Goal: Task Accomplishment & Management: Manage account settings

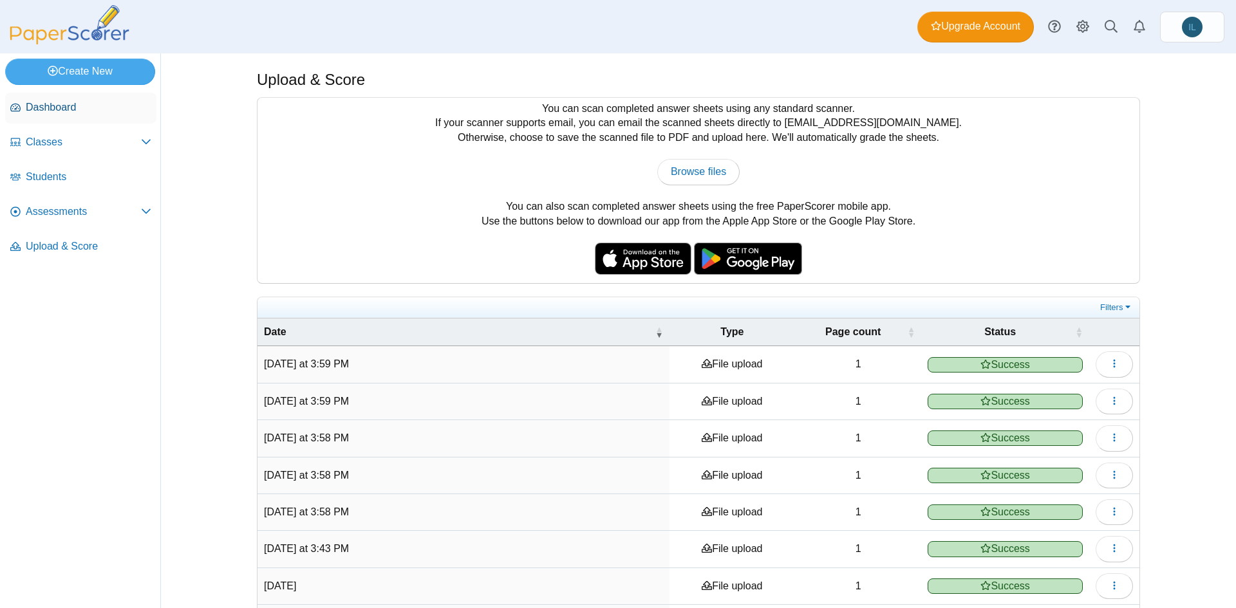
scroll to position [1, 0]
click at [73, 210] on span "Assessments" at bounding box center [83, 212] width 115 height 14
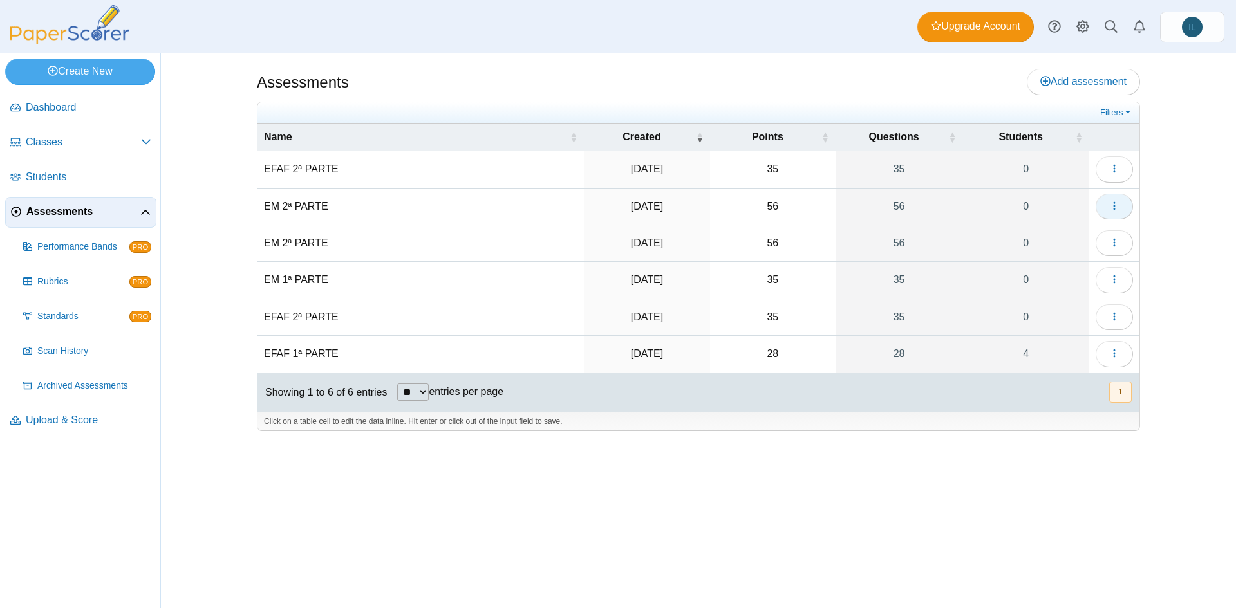
click at [1107, 205] on button "button" at bounding box center [1114, 207] width 37 height 26
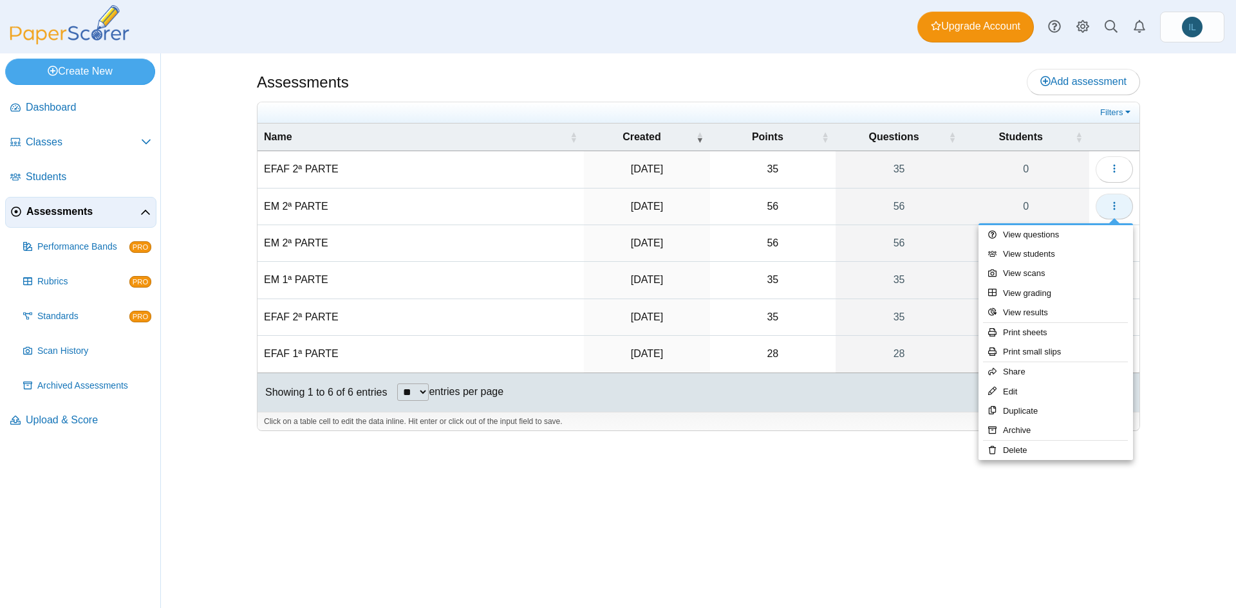
click at [1107, 205] on button "button" at bounding box center [1114, 207] width 37 height 26
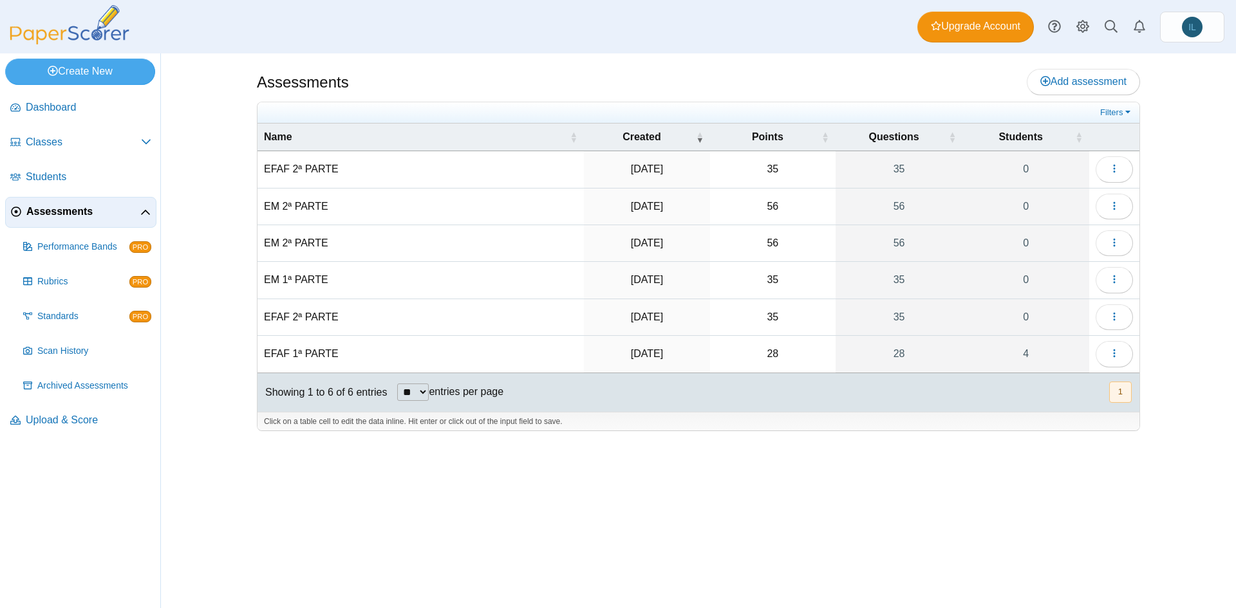
click at [314, 352] on td "EFAF 1ª PARTE" at bounding box center [421, 354] width 326 height 37
click at [314, 352] on input "**********" at bounding box center [421, 354] width 314 height 26
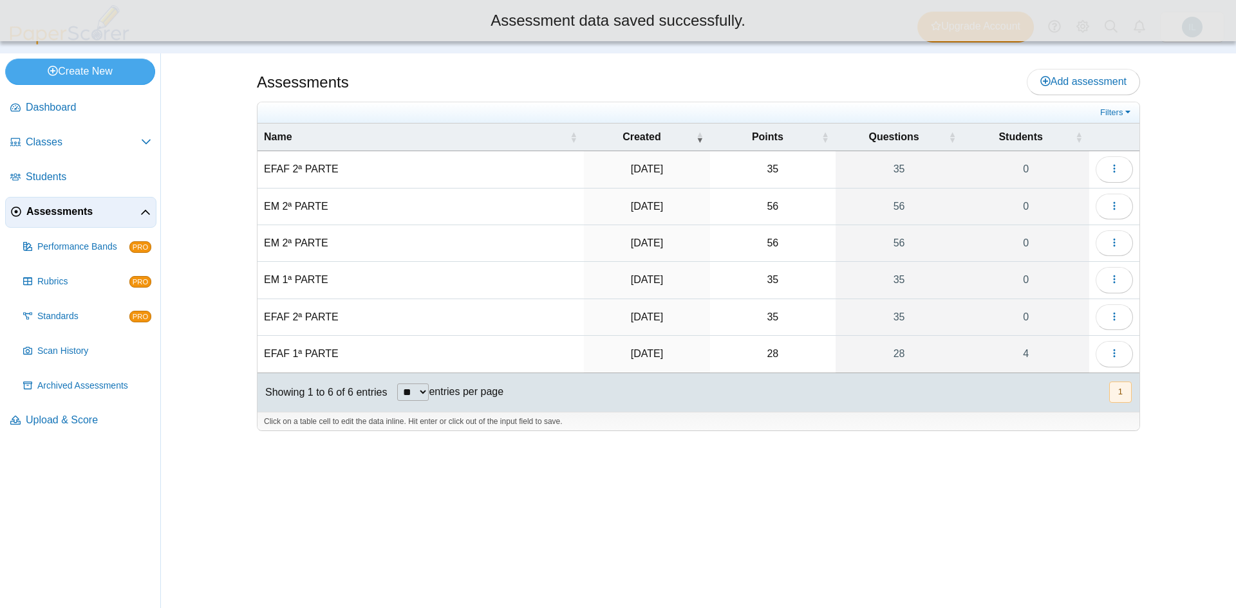
click at [278, 353] on td "EFAF 1ª PARTE" at bounding box center [421, 354] width 326 height 37
click at [278, 353] on input "**********" at bounding box center [421, 354] width 314 height 26
click at [276, 352] on td "EFAF 1ª PARTE" at bounding box center [421, 354] width 326 height 37
click at [287, 353] on input "**********" at bounding box center [421, 354] width 314 height 26
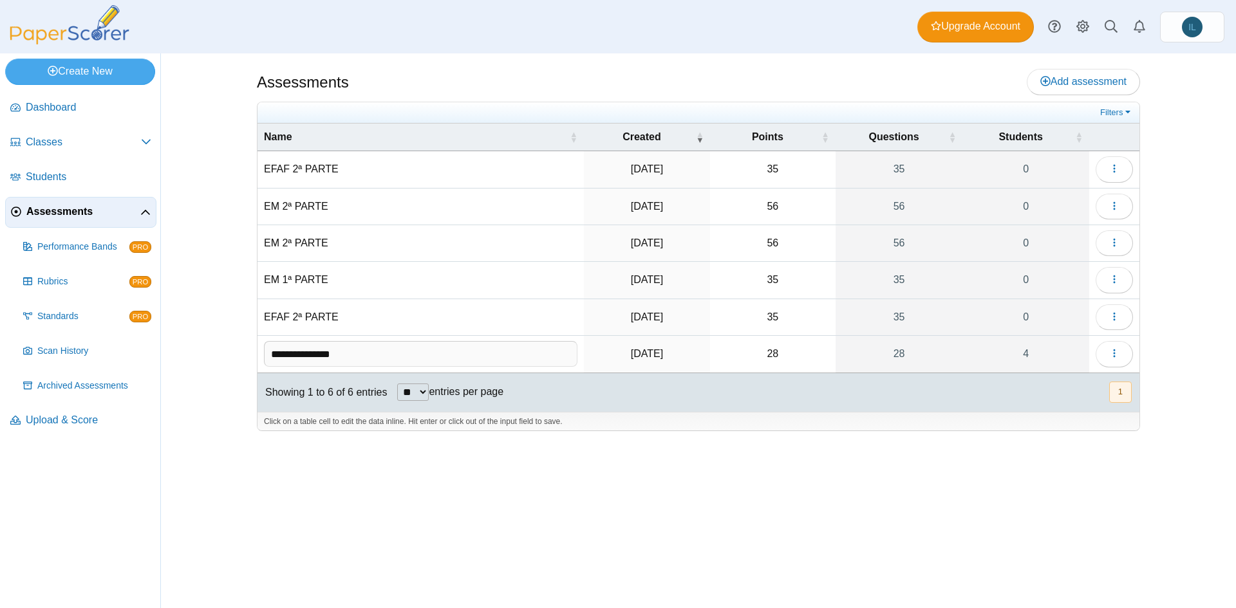
type input "**********"
click at [170, 346] on div "Assessments Add assessment Filters" at bounding box center [698, 330] width 1075 height 555
click at [892, 356] on link "28" at bounding box center [899, 354] width 127 height 36
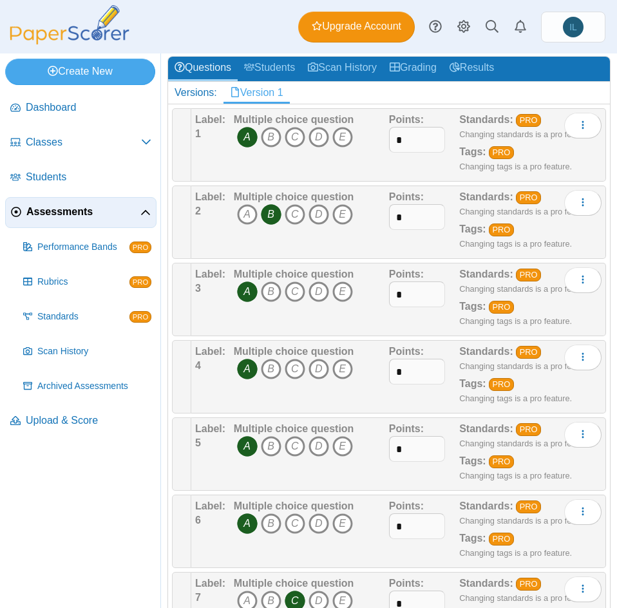
scroll to position [66, 0]
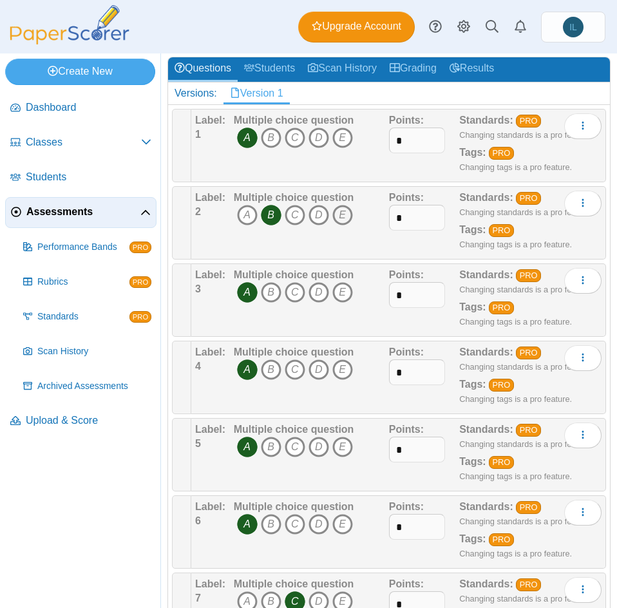
click at [343, 220] on icon "E" at bounding box center [342, 215] width 21 height 21
click at [274, 216] on icon "B" at bounding box center [271, 215] width 21 height 21
click at [271, 212] on icon "B" at bounding box center [271, 215] width 21 height 21
click at [344, 215] on icon "E" at bounding box center [342, 215] width 21 height 21
click at [238, 296] on icon "A" at bounding box center [247, 292] width 21 height 21
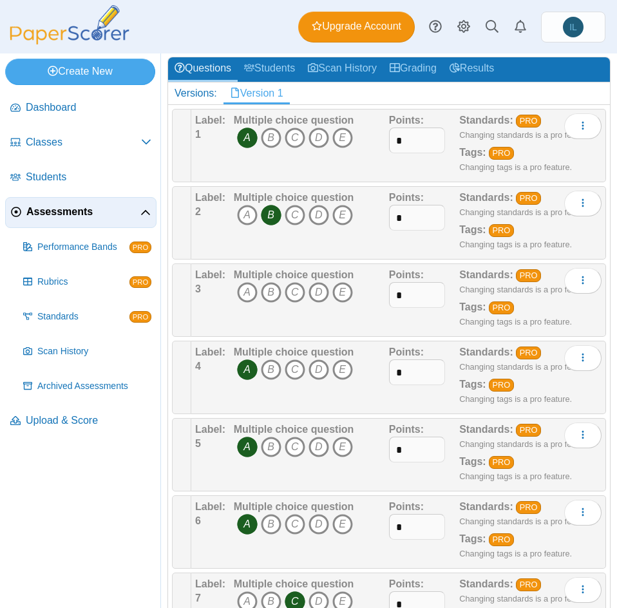
click at [241, 359] on icon "A" at bounding box center [247, 369] width 21 height 21
click at [240, 446] on icon "A" at bounding box center [247, 447] width 21 height 21
click at [238, 528] on icon "A" at bounding box center [247, 524] width 21 height 21
click at [344, 288] on icon "E" at bounding box center [342, 292] width 21 height 21
click at [296, 364] on icon "C" at bounding box center [295, 369] width 21 height 21
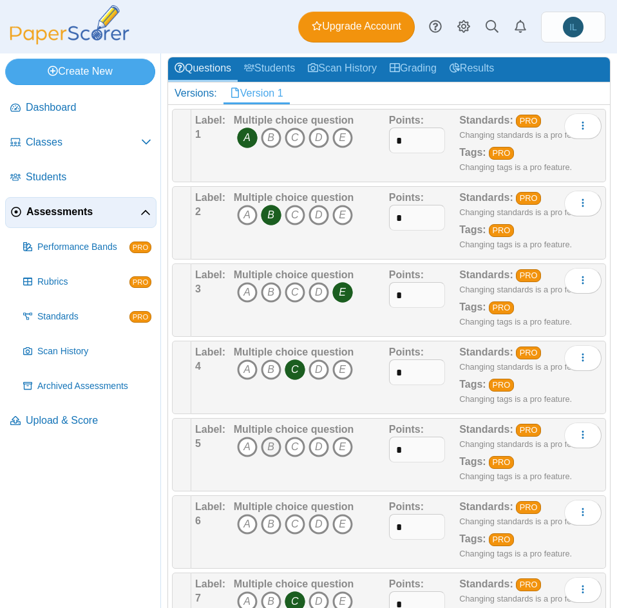
click at [270, 448] on icon "B" at bounding box center [271, 447] width 21 height 21
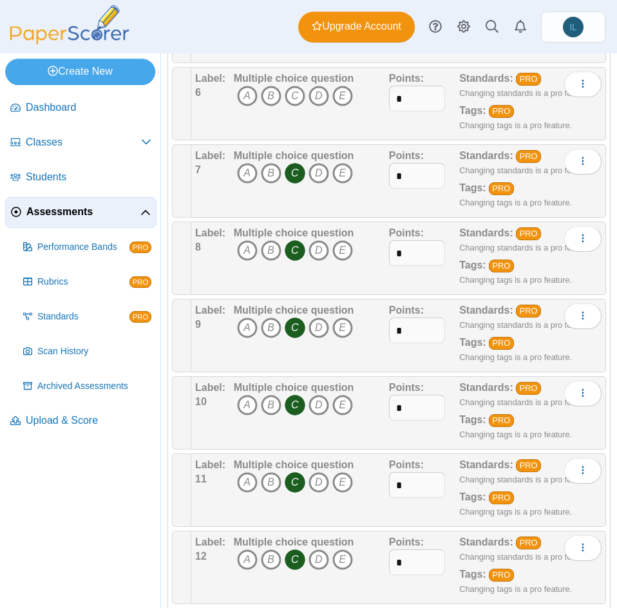
scroll to position [489, 0]
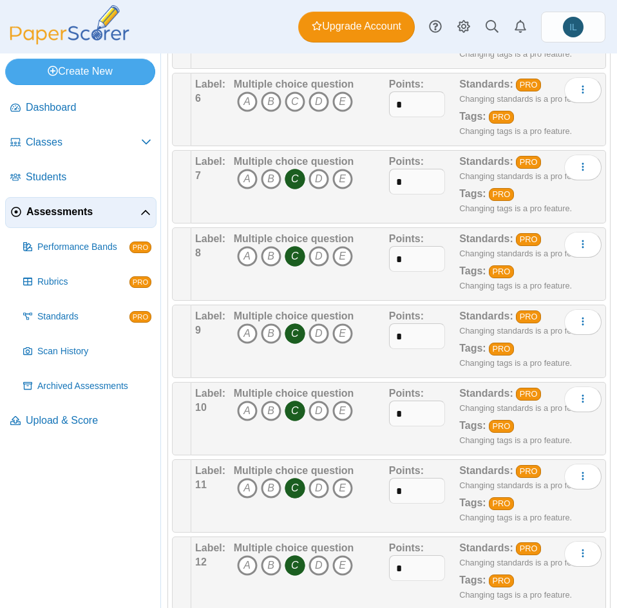
click at [301, 187] on icon "C" at bounding box center [295, 179] width 21 height 21
click at [294, 248] on icon "C" at bounding box center [295, 256] width 21 height 21
click at [295, 332] on icon "C" at bounding box center [295, 333] width 21 height 21
click at [296, 415] on icon "C" at bounding box center [295, 410] width 21 height 21
click at [243, 102] on icon "A" at bounding box center [247, 101] width 21 height 21
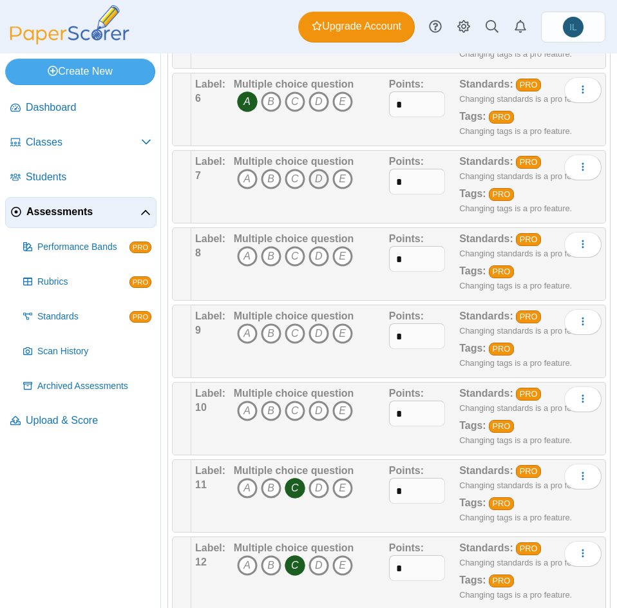
click at [317, 174] on icon "D" at bounding box center [318, 179] width 21 height 21
click at [291, 255] on icon "C" at bounding box center [295, 256] width 21 height 21
click at [339, 328] on icon "E" at bounding box center [342, 333] width 21 height 21
click at [289, 411] on icon "C" at bounding box center [295, 410] width 21 height 21
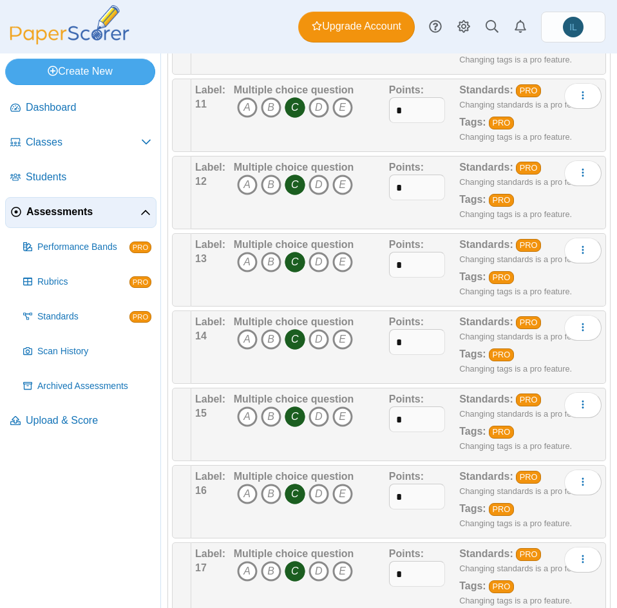
scroll to position [874, 0]
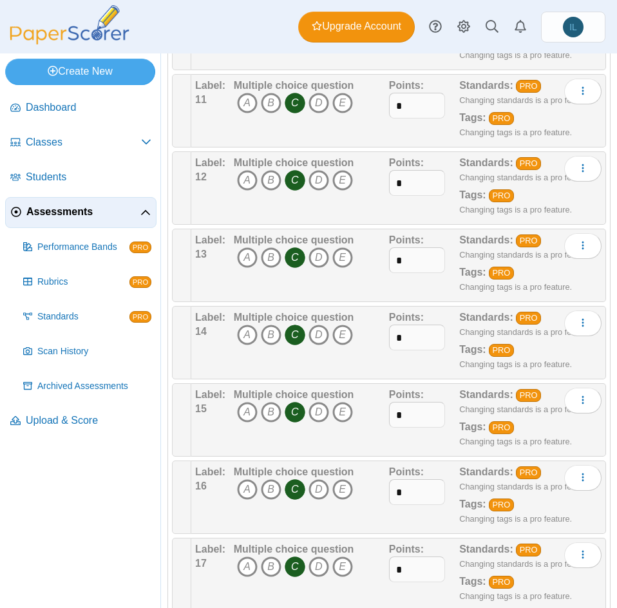
click at [294, 94] on icon "C" at bounding box center [295, 103] width 21 height 21
click at [294, 179] on icon "C" at bounding box center [295, 180] width 21 height 21
click at [297, 256] on icon "C" at bounding box center [295, 257] width 21 height 21
click at [294, 328] on icon "C" at bounding box center [295, 335] width 21 height 21
click at [292, 410] on icon "C" at bounding box center [295, 412] width 21 height 21
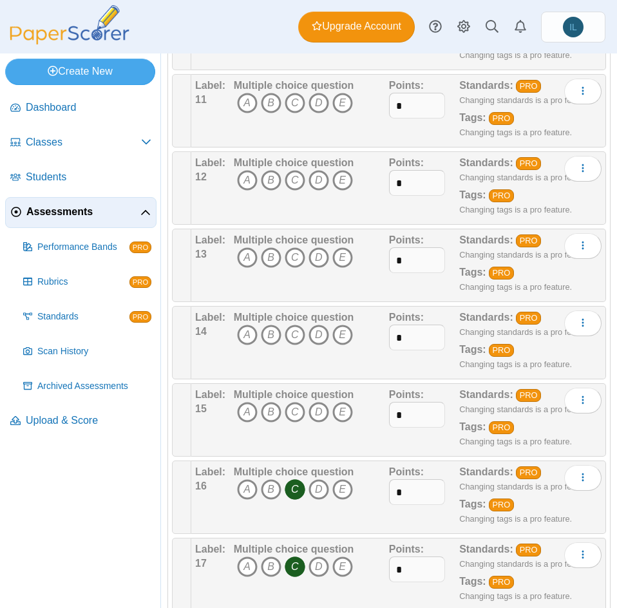
click at [290, 479] on icon "C" at bounding box center [295, 489] width 21 height 21
click at [294, 565] on icon "C" at bounding box center [295, 566] width 21 height 21
click at [322, 180] on icon "D" at bounding box center [318, 180] width 21 height 21
click at [318, 103] on icon "D" at bounding box center [318, 103] width 21 height 21
click at [317, 179] on icon "D" at bounding box center [318, 180] width 21 height 21
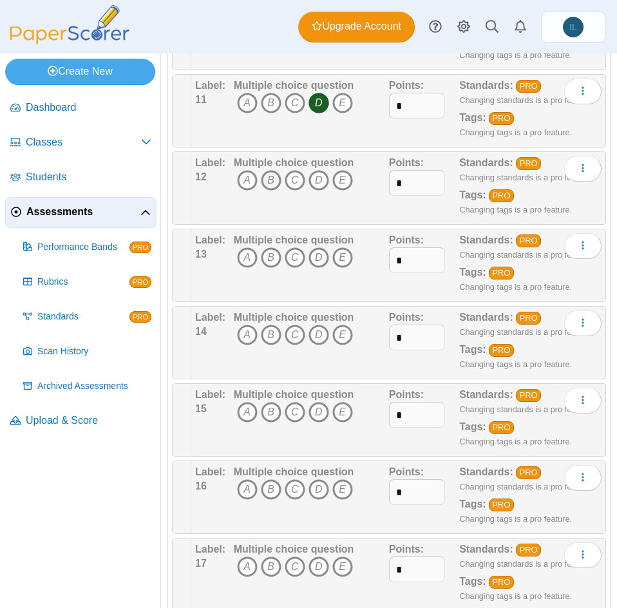
click at [272, 182] on icon "B" at bounding box center [271, 180] width 21 height 21
click at [323, 258] on icon "D" at bounding box center [318, 257] width 21 height 21
click at [340, 335] on icon "E" at bounding box center [342, 335] width 21 height 21
click at [275, 413] on icon "B" at bounding box center [271, 412] width 21 height 21
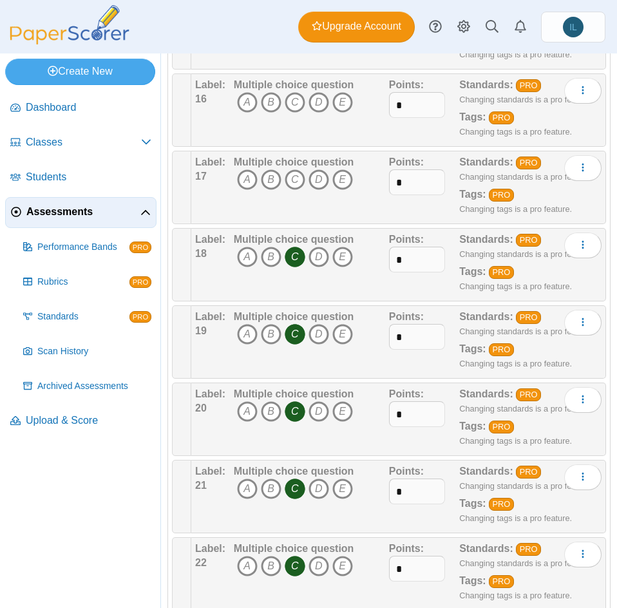
scroll to position [1261, 0]
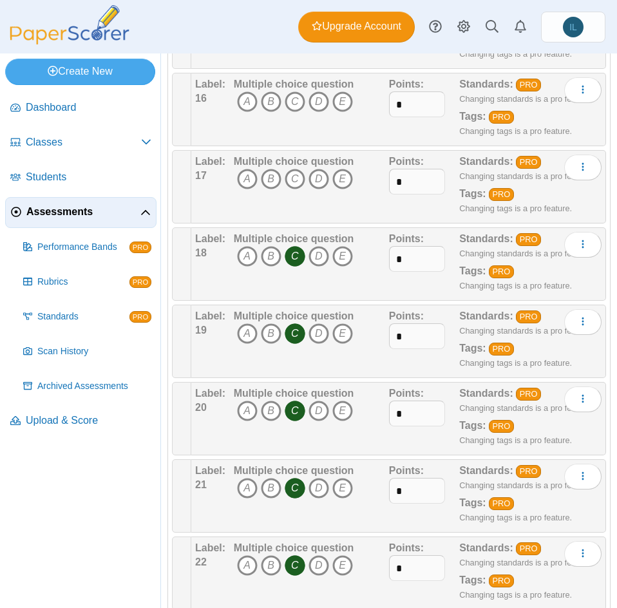
click at [290, 251] on icon "C" at bounding box center [295, 256] width 21 height 21
click at [287, 330] on icon "C" at bounding box center [295, 333] width 21 height 21
click at [290, 411] on icon "C" at bounding box center [295, 410] width 21 height 21
click at [245, 105] on icon "A" at bounding box center [247, 101] width 21 height 21
click at [294, 174] on icon "C" at bounding box center [295, 179] width 21 height 21
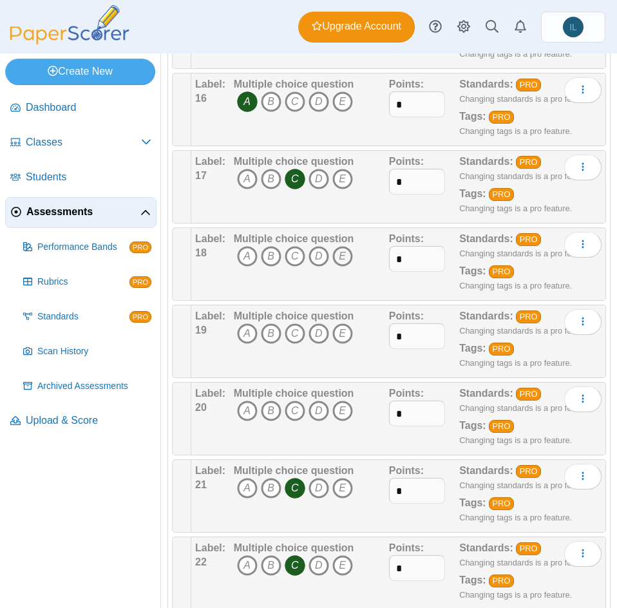
click at [341, 254] on icon "E" at bounding box center [342, 256] width 21 height 21
click at [310, 332] on icon "D" at bounding box center [318, 333] width 21 height 21
click at [294, 408] on icon "C" at bounding box center [295, 410] width 21 height 21
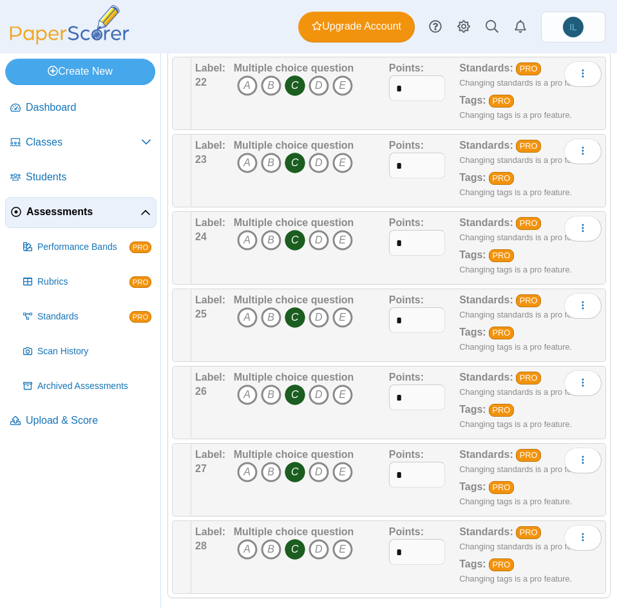
scroll to position [1742, 0]
click at [296, 97] on span "A B C D E" at bounding box center [294, 87] width 120 height 24
click at [296, 90] on icon "C" at bounding box center [295, 85] width 21 height 21
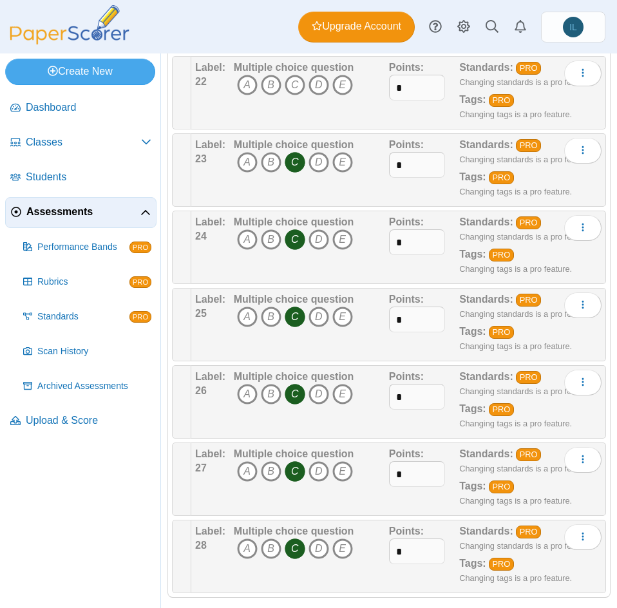
click at [299, 160] on icon "C" at bounding box center [295, 162] width 21 height 21
click at [297, 240] on icon "C" at bounding box center [295, 239] width 21 height 21
click at [294, 310] on icon "C" at bounding box center [295, 316] width 21 height 21
drag, startPoint x: 294, startPoint y: 380, endPoint x: 294, endPoint y: 403, distance: 23.2
click at [294, 403] on div "Multiple choice question A B C D E" at bounding box center [294, 402] width 120 height 64
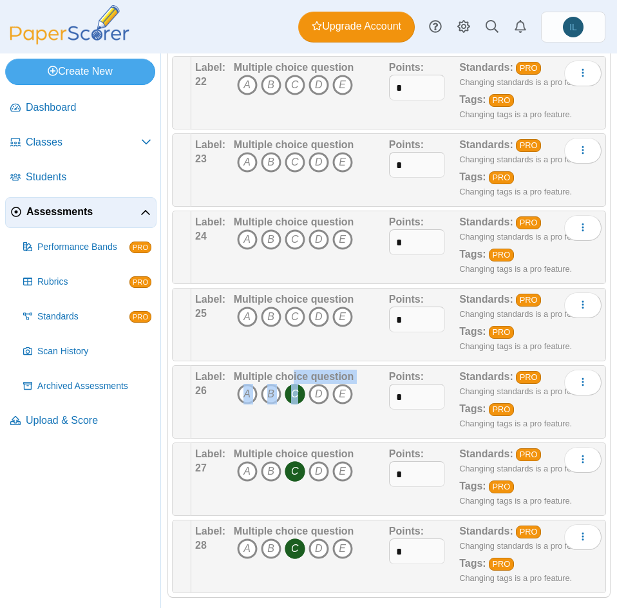
click at [294, 403] on icon "C" at bounding box center [295, 394] width 21 height 21
click at [297, 472] on icon "C" at bounding box center [295, 471] width 21 height 21
click at [294, 547] on icon "C" at bounding box center [295, 548] width 21 height 21
click at [319, 85] on icon "D" at bounding box center [318, 85] width 21 height 21
click at [315, 160] on icon "D" at bounding box center [318, 162] width 21 height 21
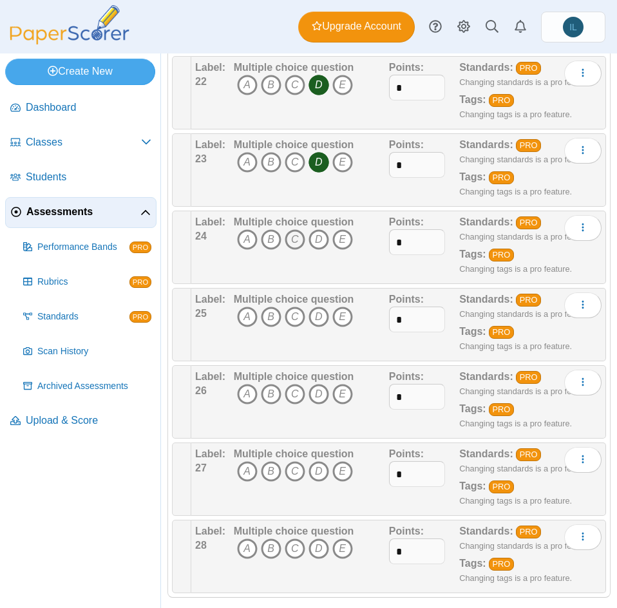
click at [294, 238] on icon "C" at bounding box center [295, 239] width 21 height 21
click at [246, 313] on icon "A" at bounding box center [247, 316] width 21 height 21
click at [319, 395] on icon "D" at bounding box center [318, 394] width 21 height 21
click at [324, 474] on icon "D" at bounding box center [318, 471] width 21 height 21
click at [345, 545] on icon "E" at bounding box center [342, 548] width 21 height 21
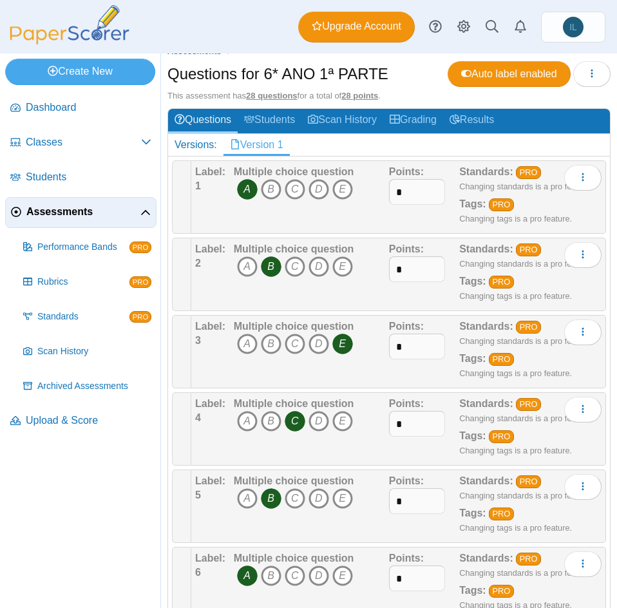
scroll to position [0, 0]
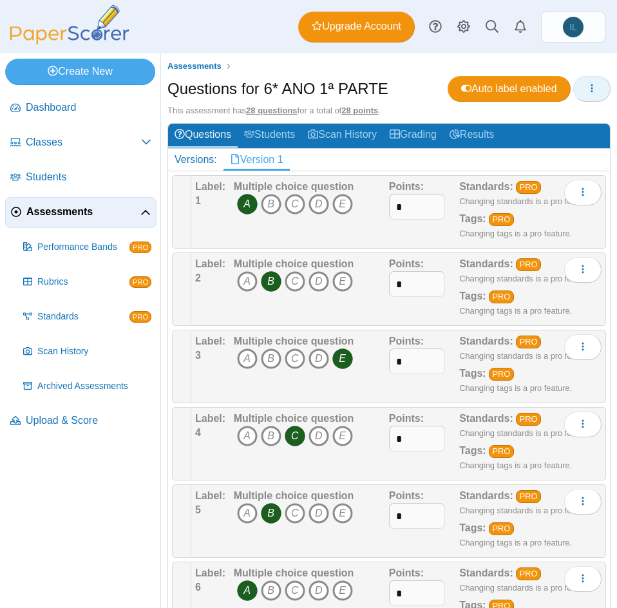
click at [587, 93] on span "button" at bounding box center [592, 88] width 10 height 11
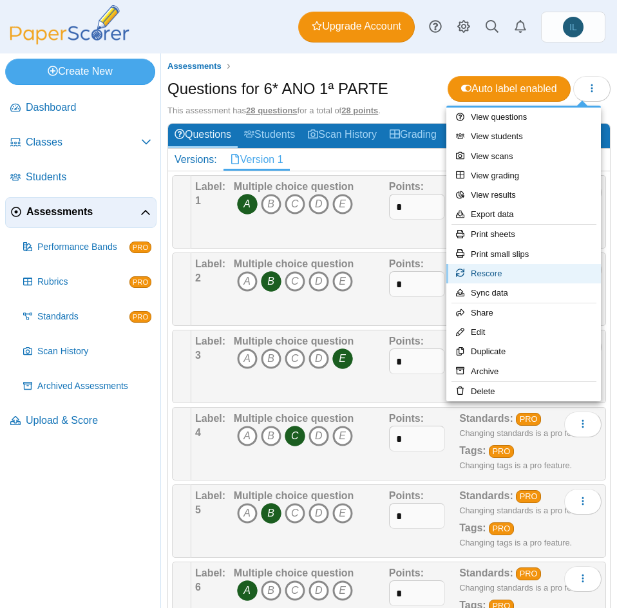
click at [501, 274] on link "Rescore" at bounding box center [523, 273] width 155 height 19
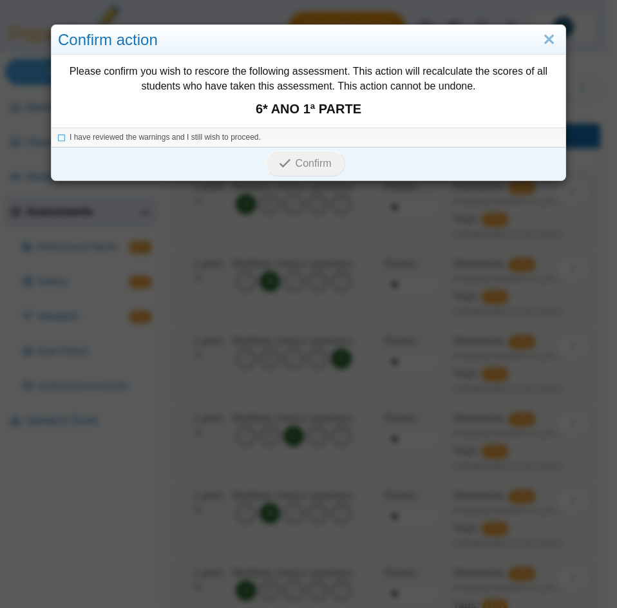
click at [120, 144] on div "I have reviewed the warnings and I still wish to proceed." at bounding box center [309, 136] width 514 height 19
click at [61, 133] on icon at bounding box center [62, 135] width 8 height 7
click at [287, 162] on icon "submit" at bounding box center [287, 163] width 16 height 14
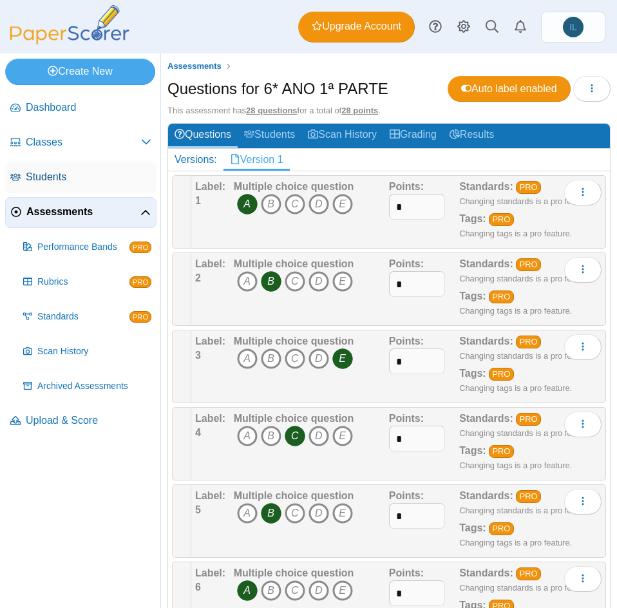
click at [61, 178] on span "Students" at bounding box center [89, 177] width 126 height 14
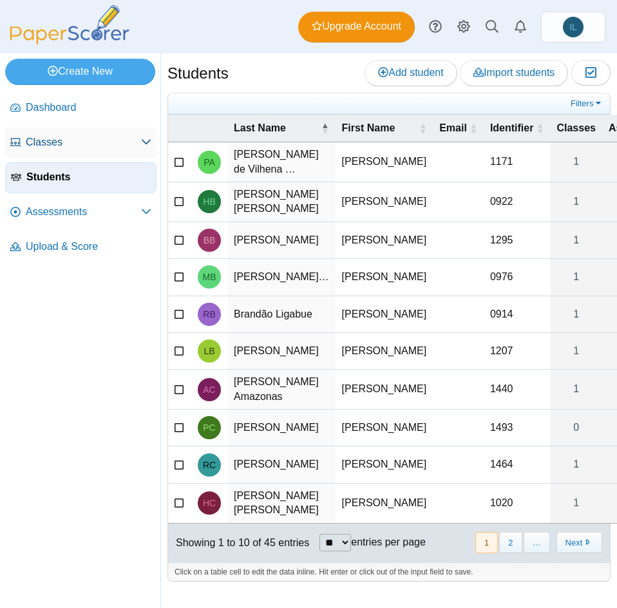
click at [76, 146] on span "Classes" at bounding box center [83, 142] width 115 height 14
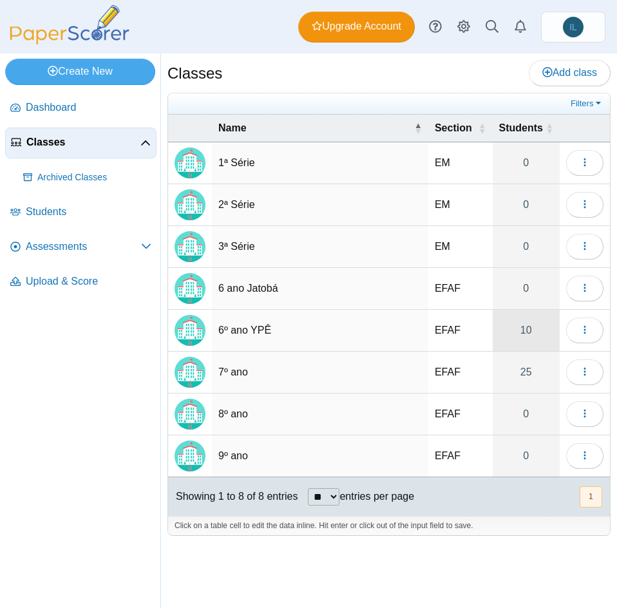
click at [534, 330] on link "10" at bounding box center [526, 330] width 67 height 41
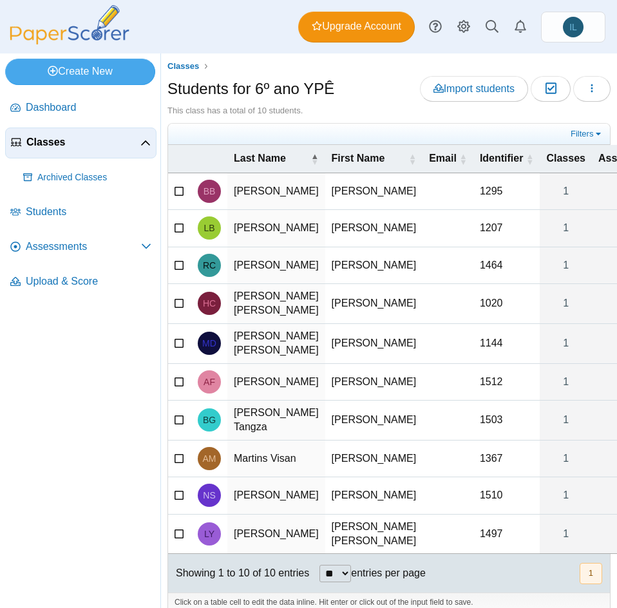
scroll to position [77, 0]
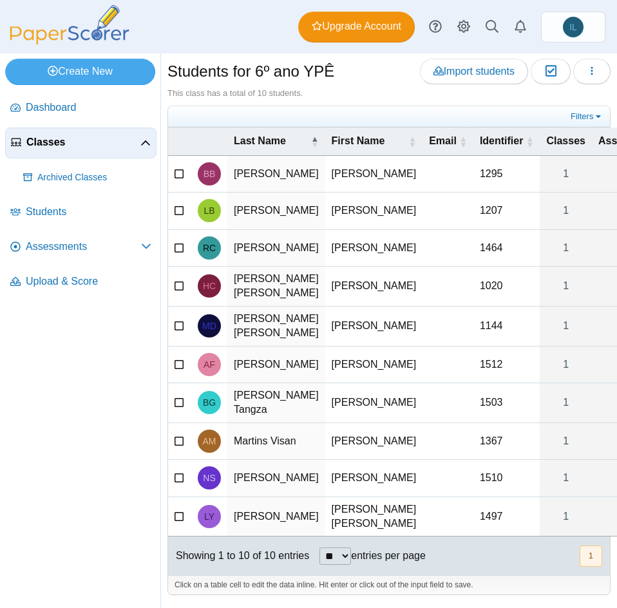
click at [57, 136] on span "Classes" at bounding box center [83, 142] width 114 height 14
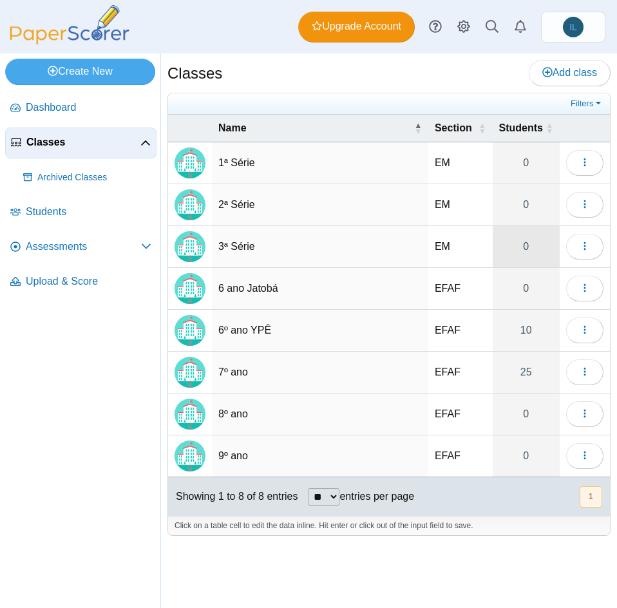
click at [513, 250] on link "0" at bounding box center [526, 246] width 67 height 41
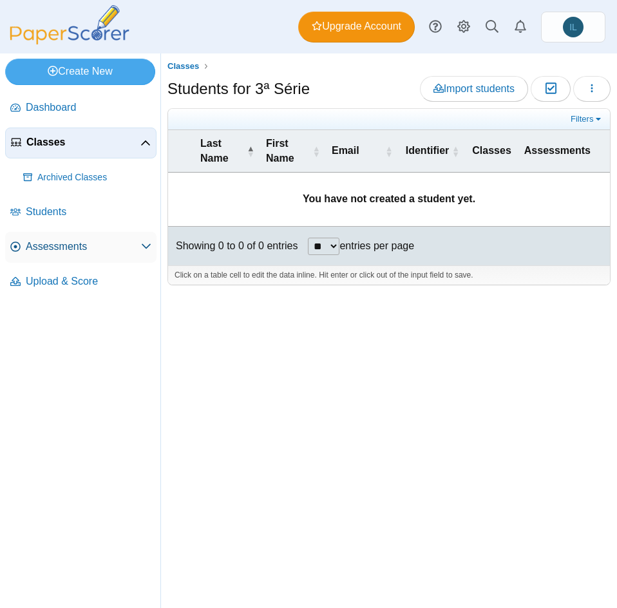
click at [57, 245] on span "Assessments" at bounding box center [83, 247] width 115 height 14
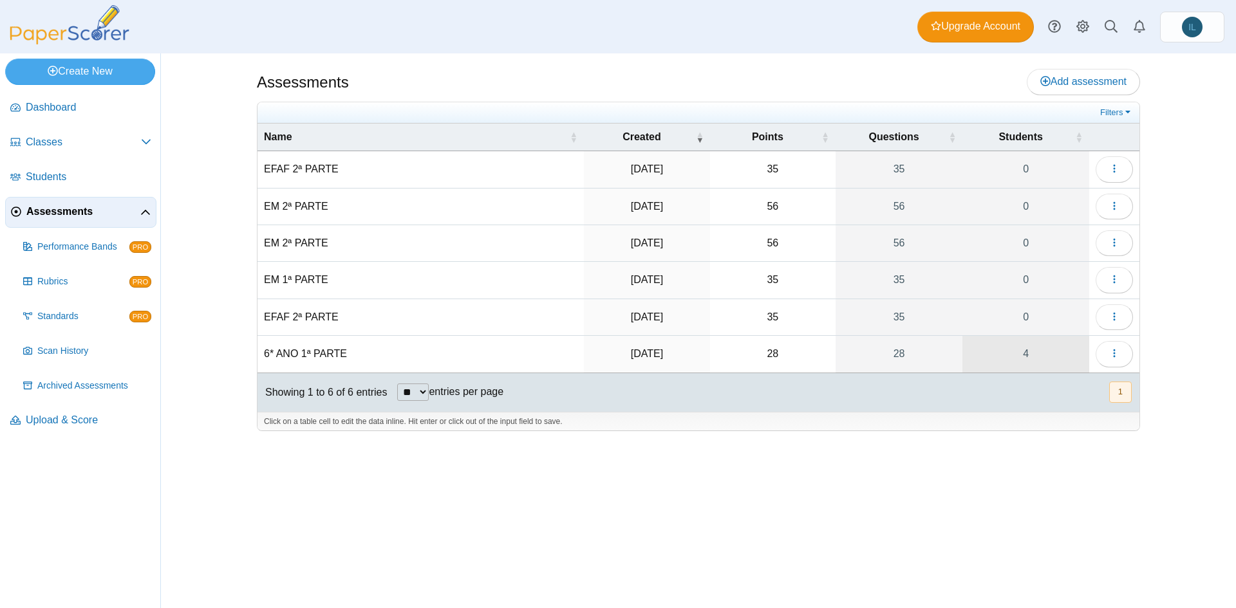
click at [616, 354] on link "4" at bounding box center [1026, 354] width 127 height 36
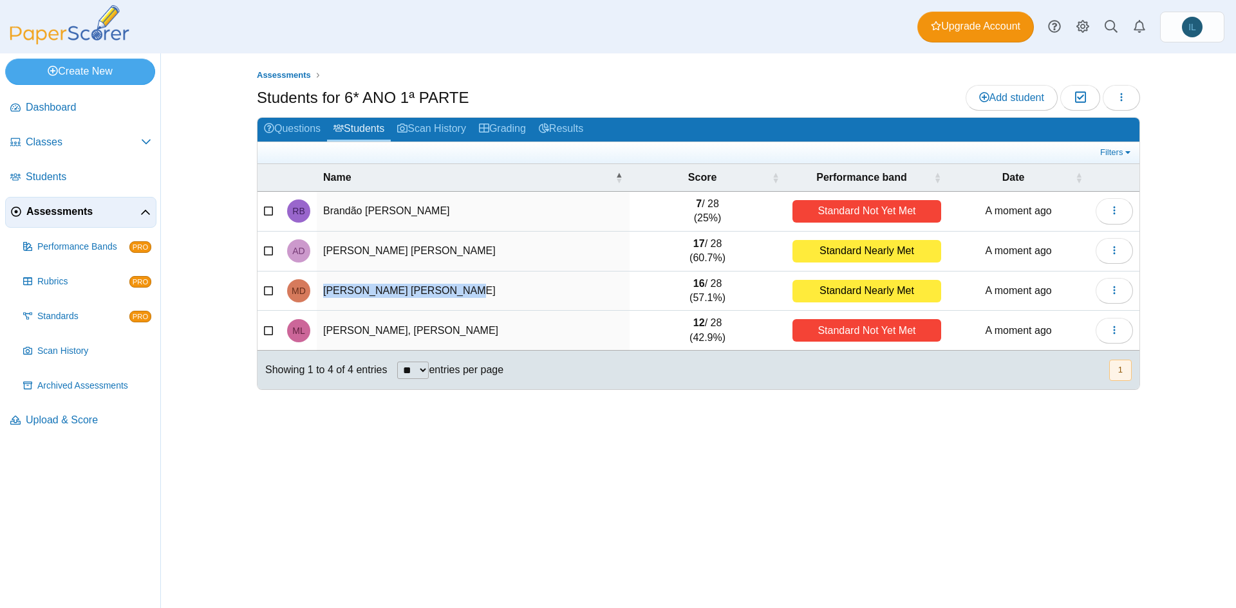
drag, startPoint x: 457, startPoint y: 291, endPoint x: 315, endPoint y: 284, distance: 142.5
click at [315, 284] on tr "MD [PERSON_NAME] [PERSON_NAME] 16 / 28 (57.1%) Standard Nearly Met A moment ago…" at bounding box center [699, 292] width 882 height 40
copy td "[PERSON_NAME] [PERSON_NAME]"
drag, startPoint x: 487, startPoint y: 243, endPoint x: 317, endPoint y: 254, distance: 170.3
click at [317, 254] on td "[PERSON_NAME] [PERSON_NAME]" at bounding box center [473, 252] width 313 height 40
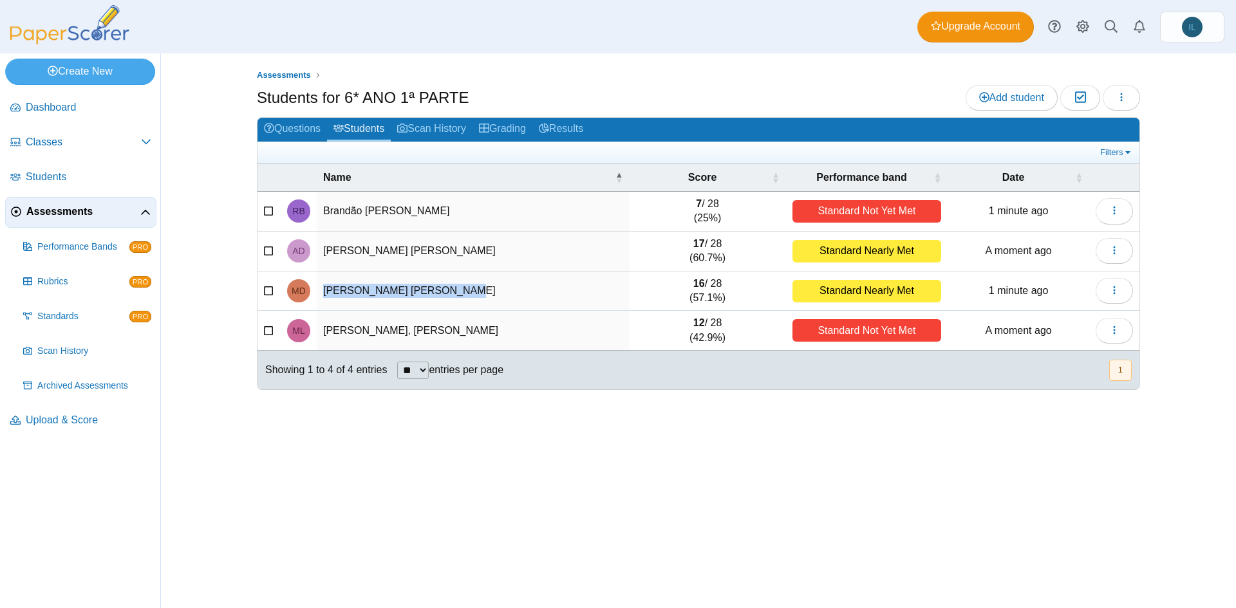
copy td "[PERSON_NAME] [PERSON_NAME]"
click at [1129, 213] on button "button" at bounding box center [1114, 211] width 37 height 26
click at [1089, 278] on link "Remove from assessment" at bounding box center [1056, 279] width 155 height 19
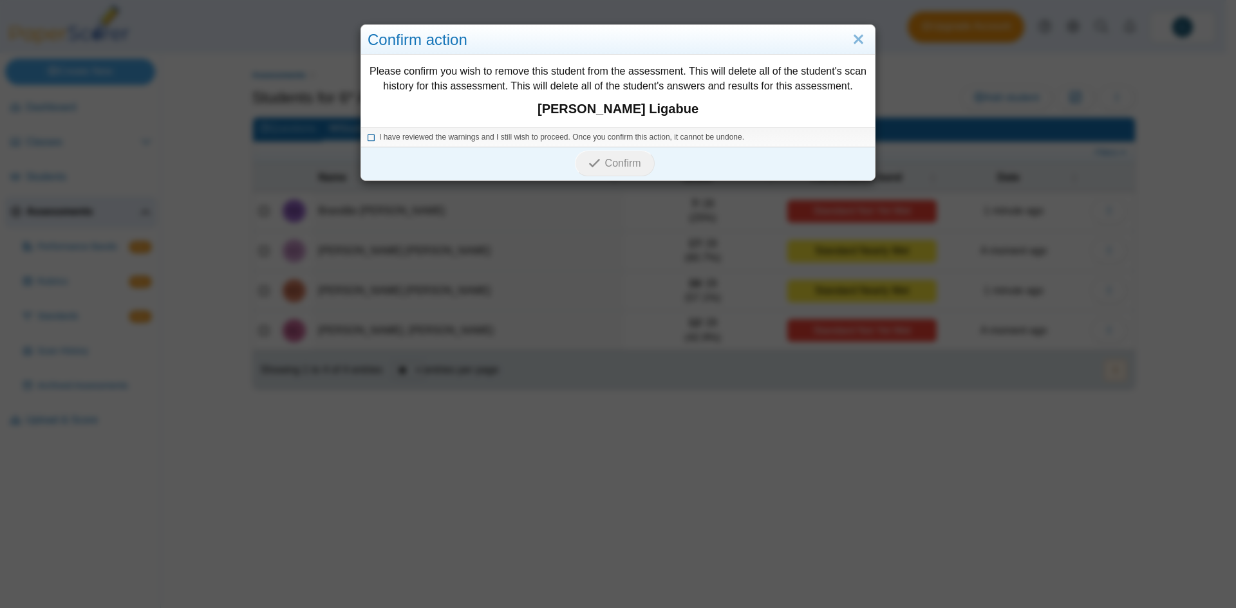
click at [368, 138] on icon at bounding box center [372, 135] width 8 height 7
click at [632, 164] on span "Confirm" at bounding box center [623, 163] width 36 height 11
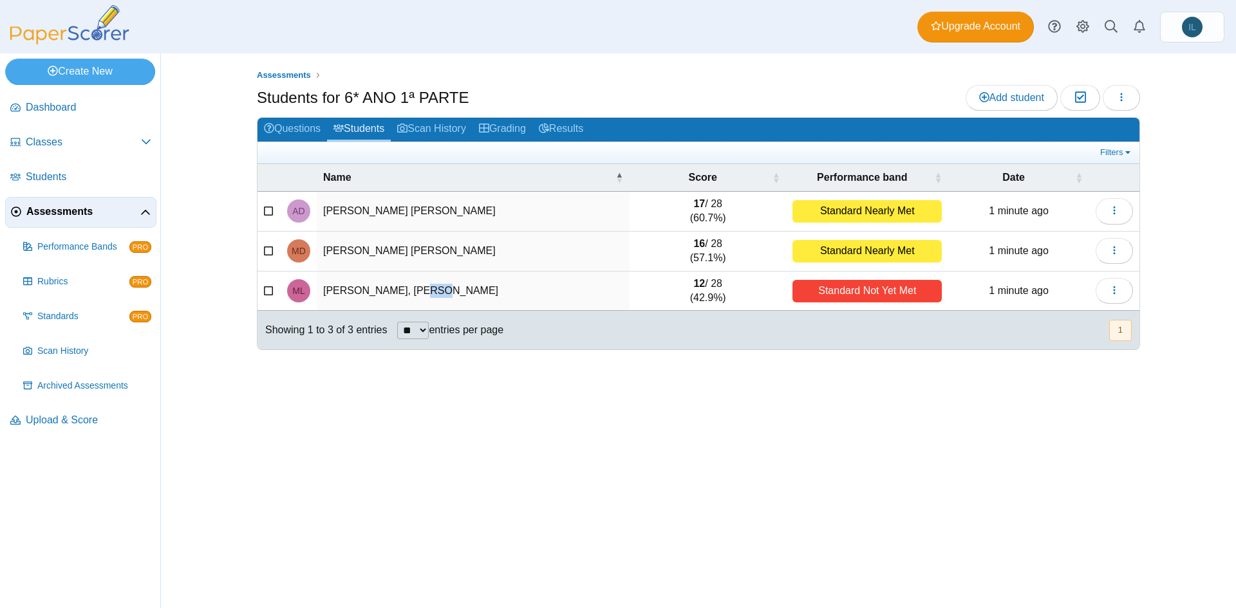
drag, startPoint x: 435, startPoint y: 294, endPoint x: 413, endPoint y: 294, distance: 21.2
click at [413, 294] on td "[PERSON_NAME], [PERSON_NAME]" at bounding box center [473, 292] width 313 height 40
drag, startPoint x: 397, startPoint y: 292, endPoint x: 299, endPoint y: 296, distance: 97.9
click at [299, 296] on tr "[PERSON_NAME] 12 / 28 (42.9%) Standard Not Yet Met 1 minute ago Loading…" at bounding box center [699, 292] width 882 height 40
copy td "[PERSON_NAME]"
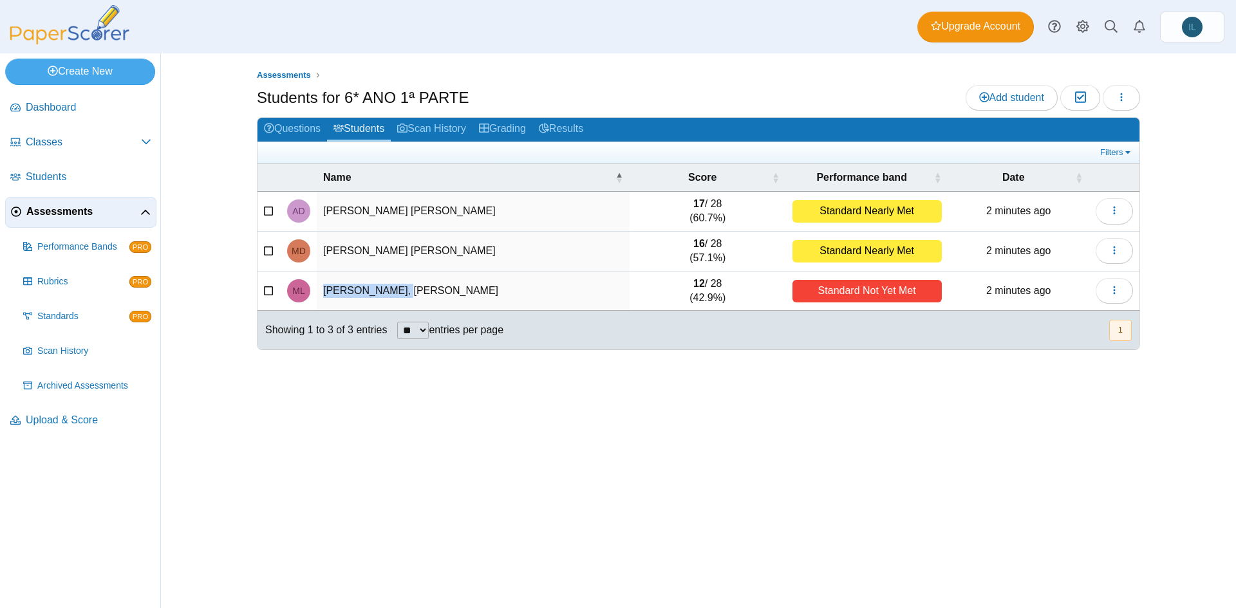
drag, startPoint x: 465, startPoint y: 212, endPoint x: 325, endPoint y: 205, distance: 140.5
click at [325, 205] on td "[PERSON_NAME] [PERSON_NAME]" at bounding box center [473, 212] width 313 height 40
copy td "[PERSON_NAME] [PERSON_NAME]"
click at [666, 498] on div "Assessments Students for 6* ANO 1ª PARTE Add student Moderation 0 Loading…" at bounding box center [699, 330] width 966 height 555
click at [78, 144] on span "Classes" at bounding box center [83, 142] width 115 height 14
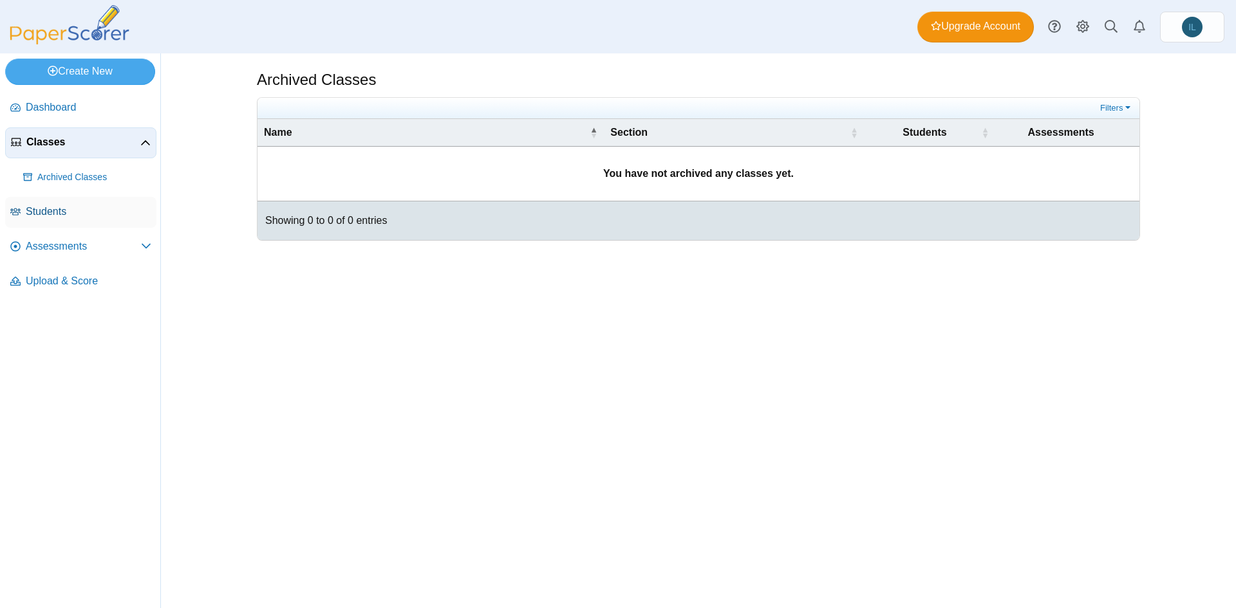
click at [66, 209] on span "Students" at bounding box center [89, 212] width 126 height 14
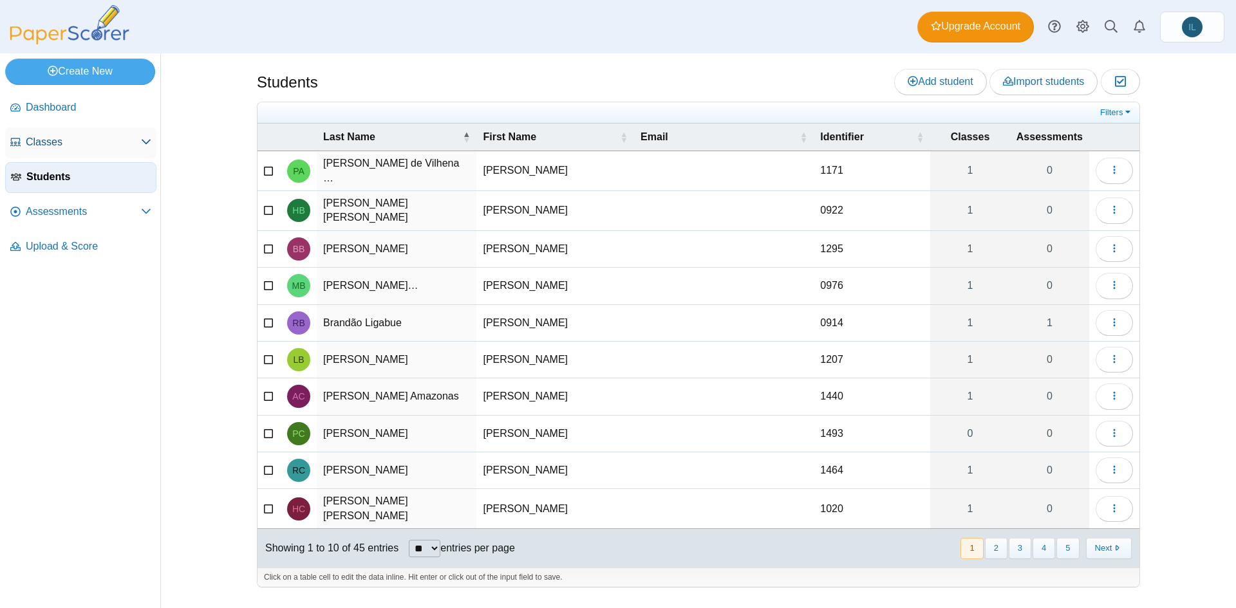
click at [50, 142] on span "Classes" at bounding box center [83, 142] width 115 height 14
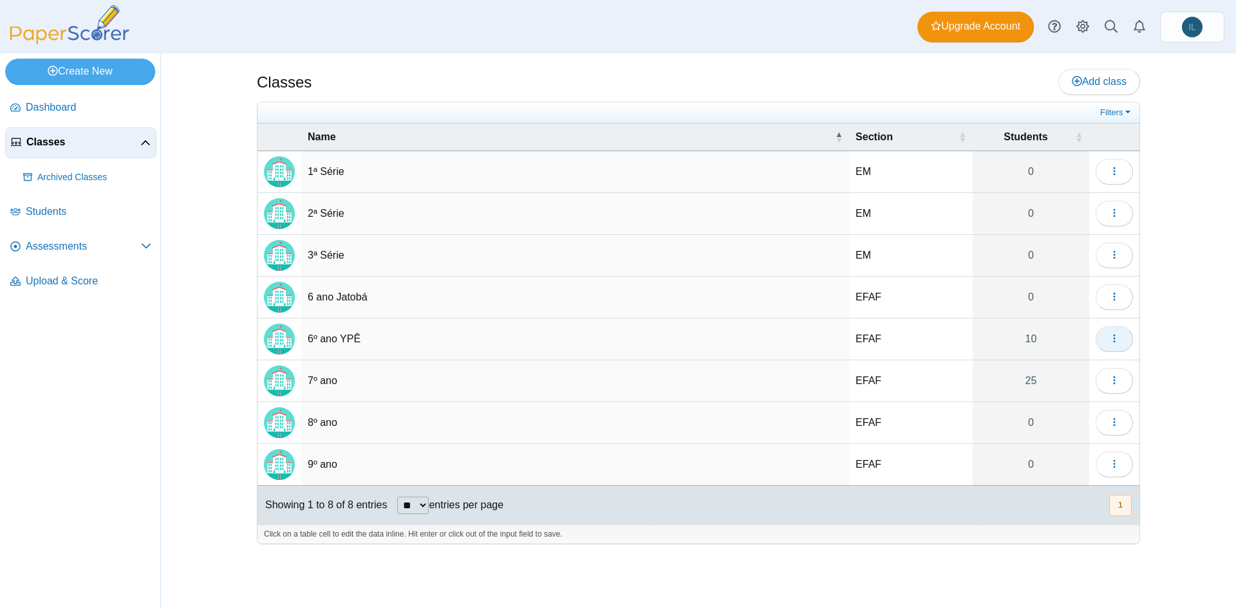
click at [1117, 339] on icon "button" at bounding box center [1114, 339] width 10 height 10
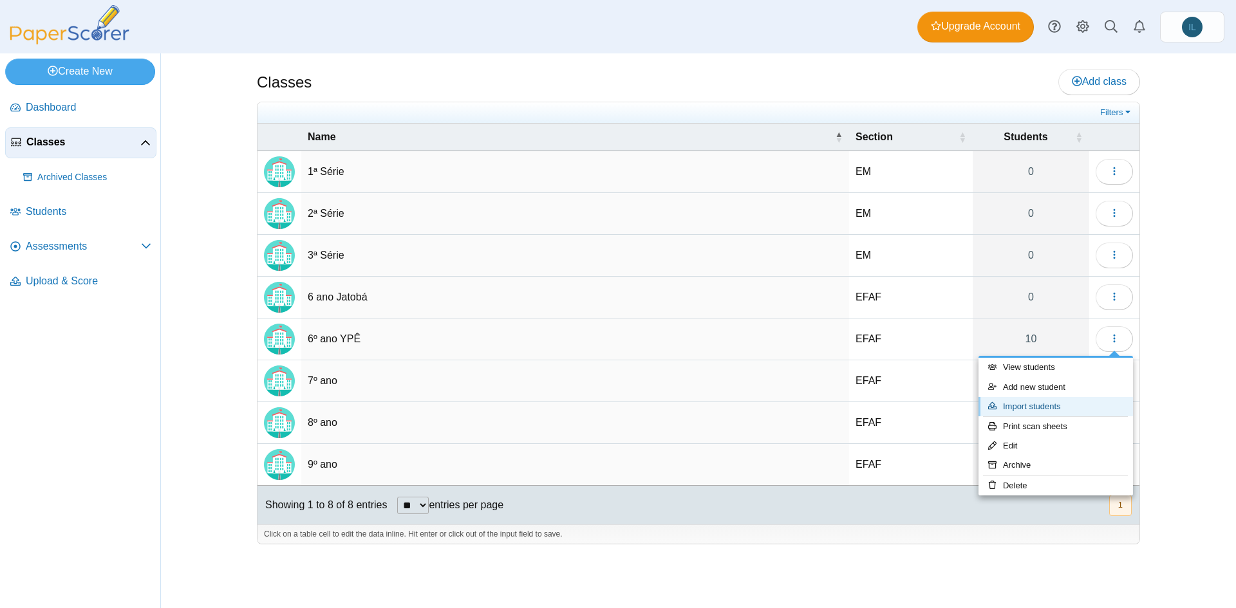
click at [1043, 406] on link "Import students" at bounding box center [1056, 406] width 155 height 19
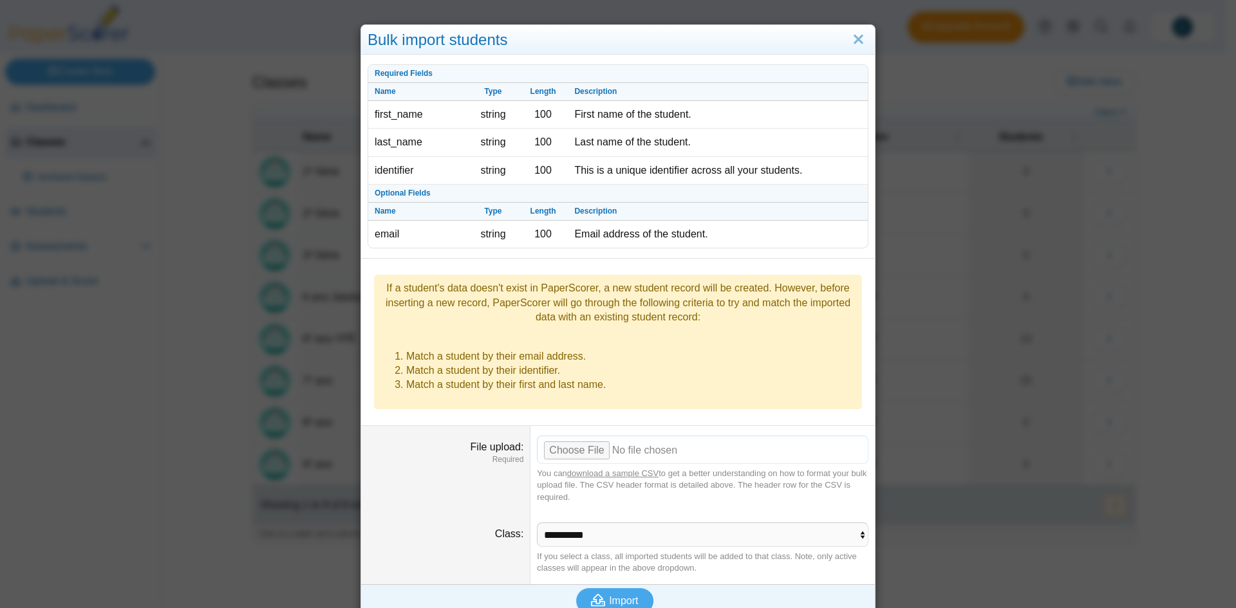
click at [572, 436] on input "File upload" at bounding box center [703, 450] width 332 height 28
click at [853, 37] on link "Close" at bounding box center [859, 40] width 20 height 22
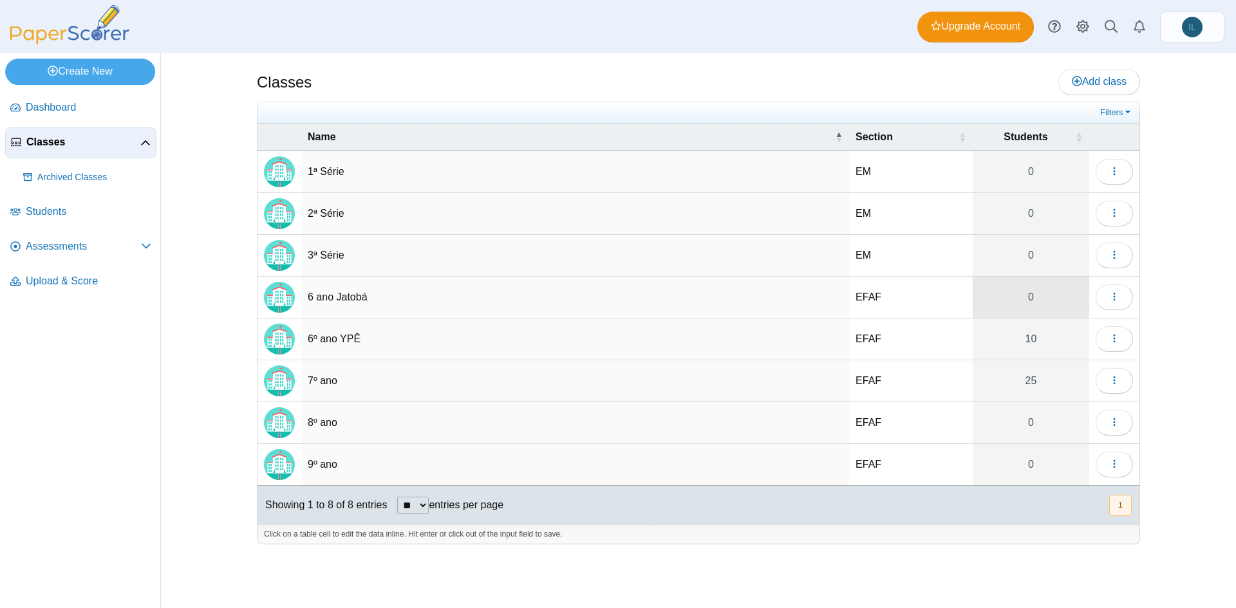
click at [1033, 306] on link "0" at bounding box center [1031, 297] width 117 height 41
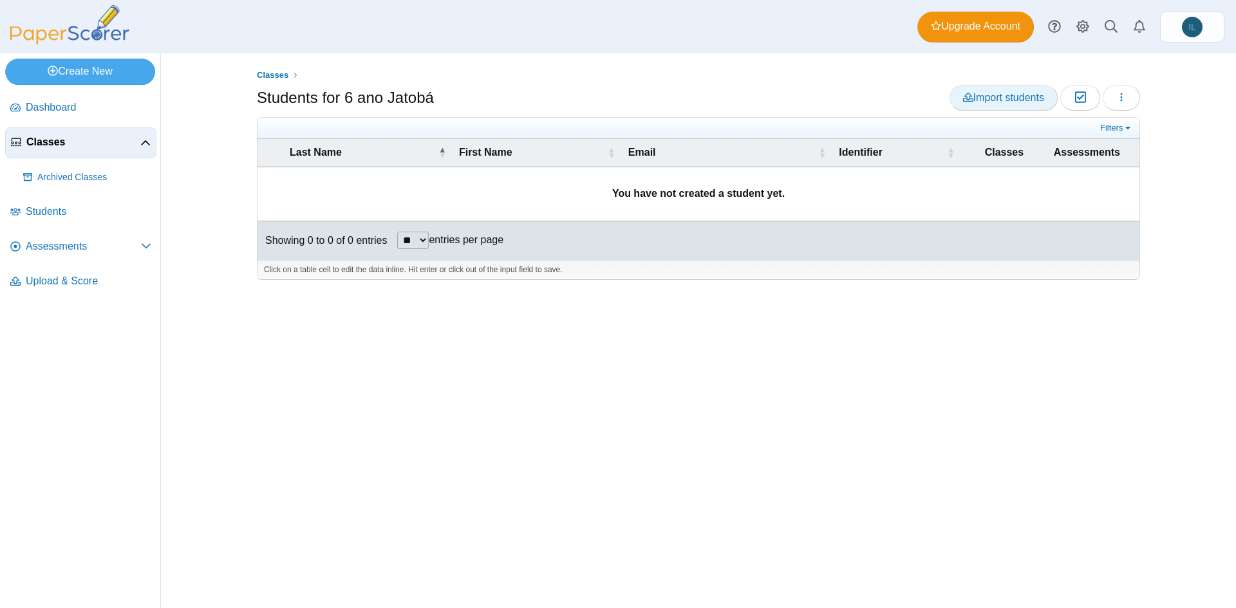
click at [987, 99] on span "Import students" at bounding box center [1003, 97] width 81 height 11
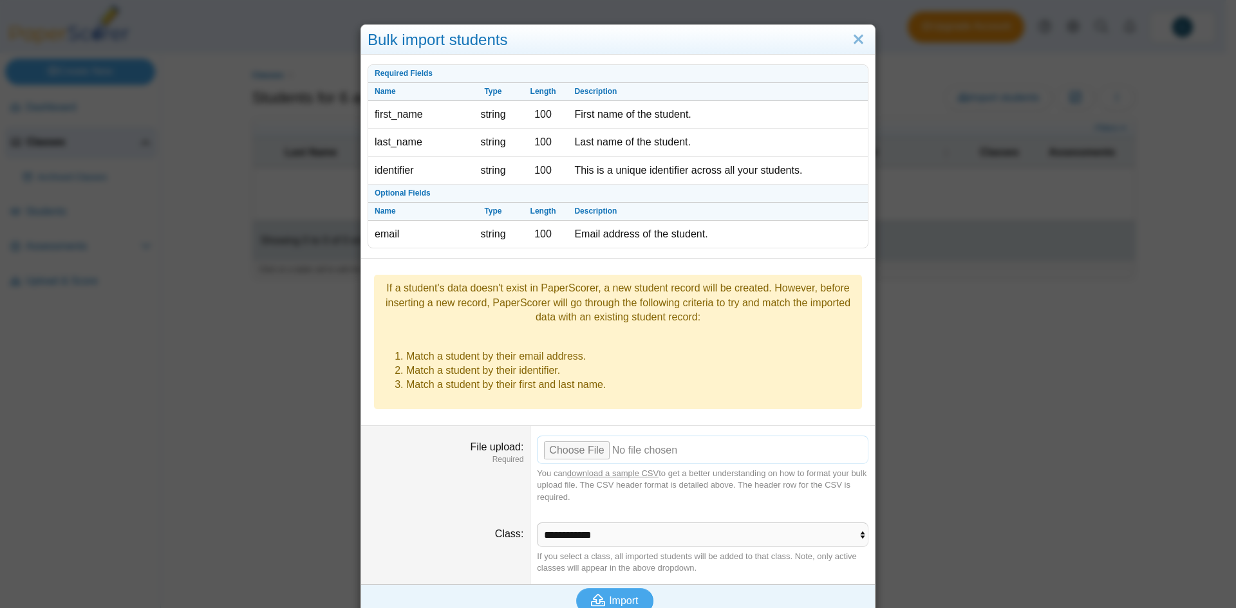
click at [578, 440] on input "File upload" at bounding box center [703, 450] width 332 height 28
type input "**********"
click at [609, 596] on span "Import" at bounding box center [623, 601] width 29 height 11
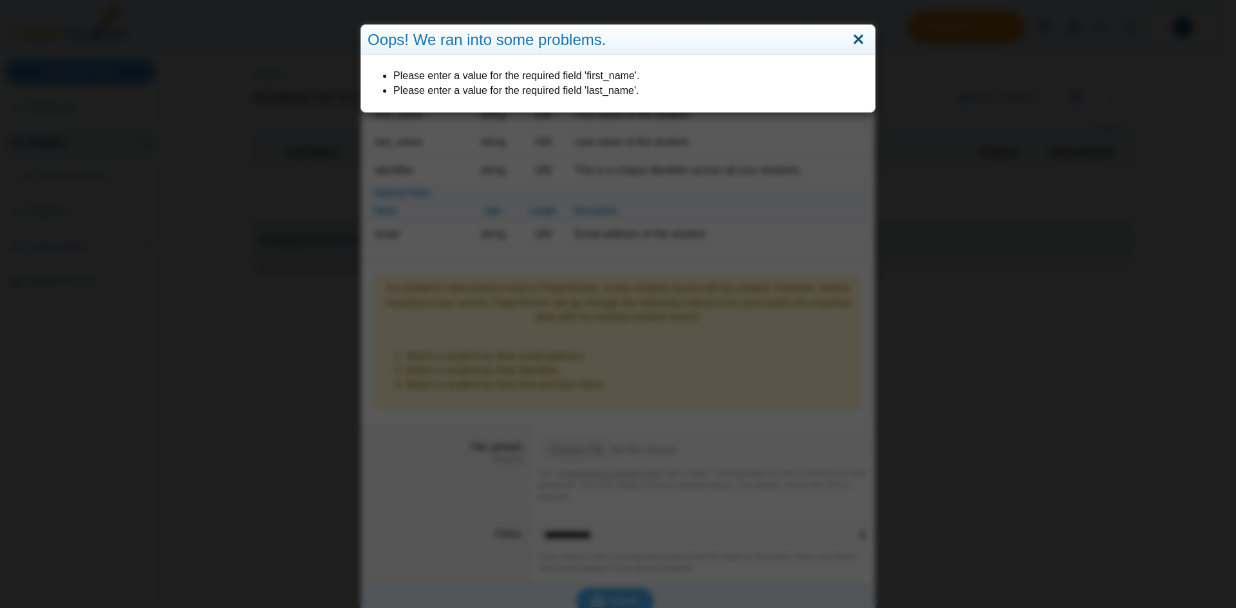
click at [849, 42] on link "Close" at bounding box center [859, 40] width 20 height 22
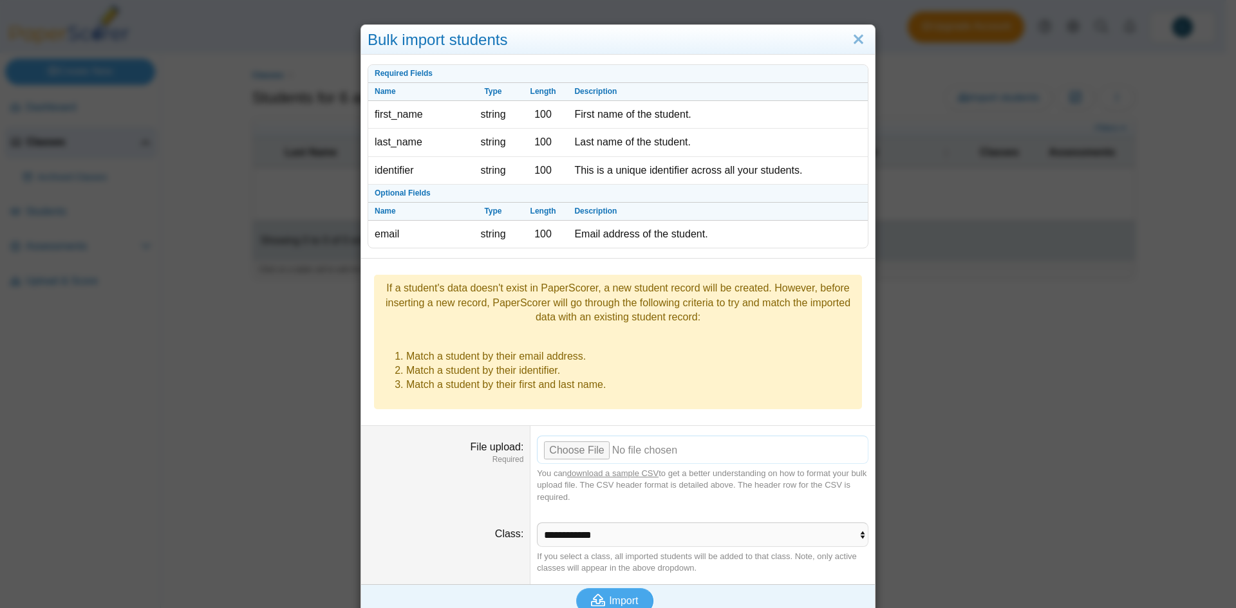
click at [579, 436] on input "File upload" at bounding box center [703, 450] width 332 height 28
click at [625, 596] on span "Import" at bounding box center [623, 601] width 29 height 11
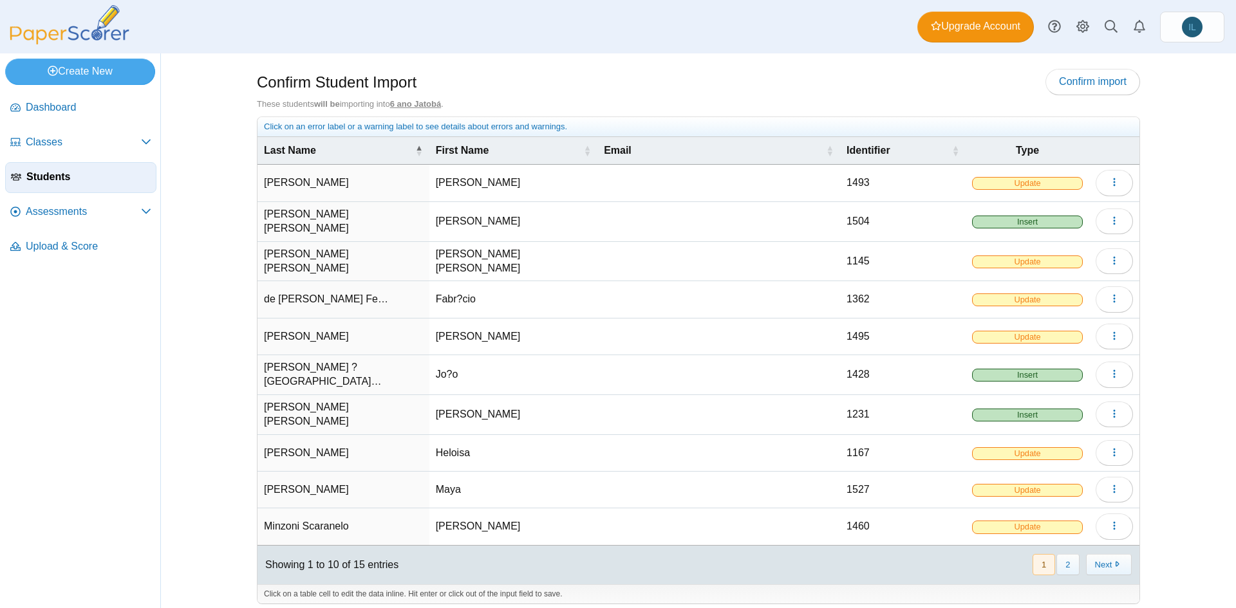
click at [1044, 409] on span "Insert" at bounding box center [1027, 415] width 111 height 13
click at [1066, 556] on button "2" at bounding box center [1068, 564] width 23 height 21
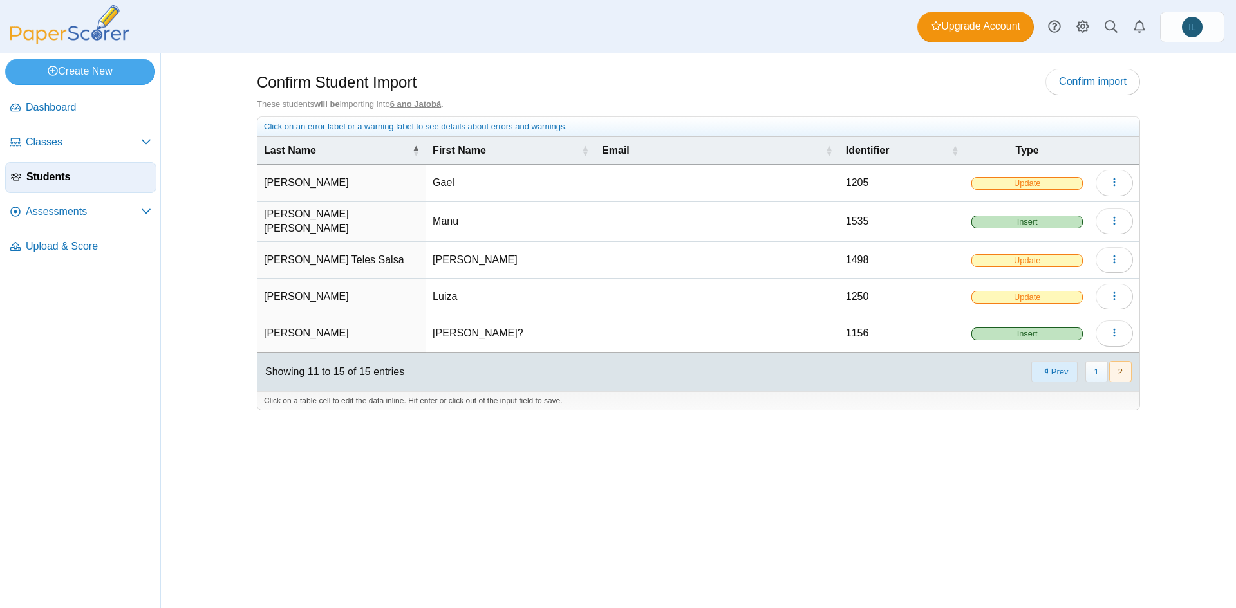
click at [1064, 373] on button "Prev" at bounding box center [1054, 371] width 46 height 21
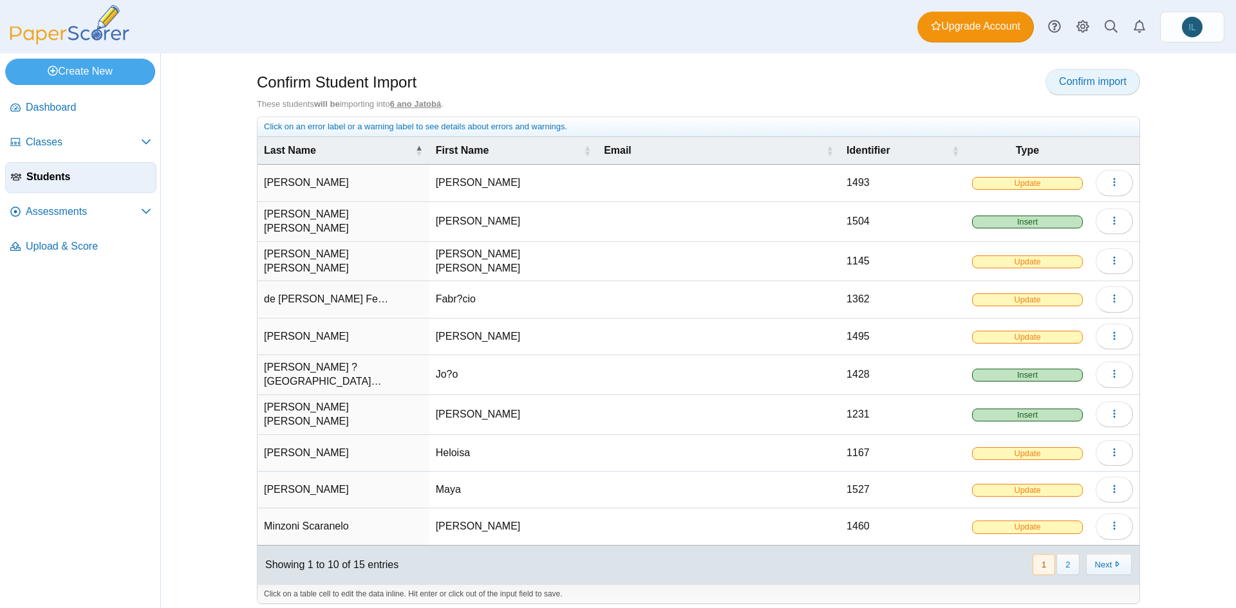
click at [1104, 93] on link "Confirm import" at bounding box center [1093, 82] width 95 height 26
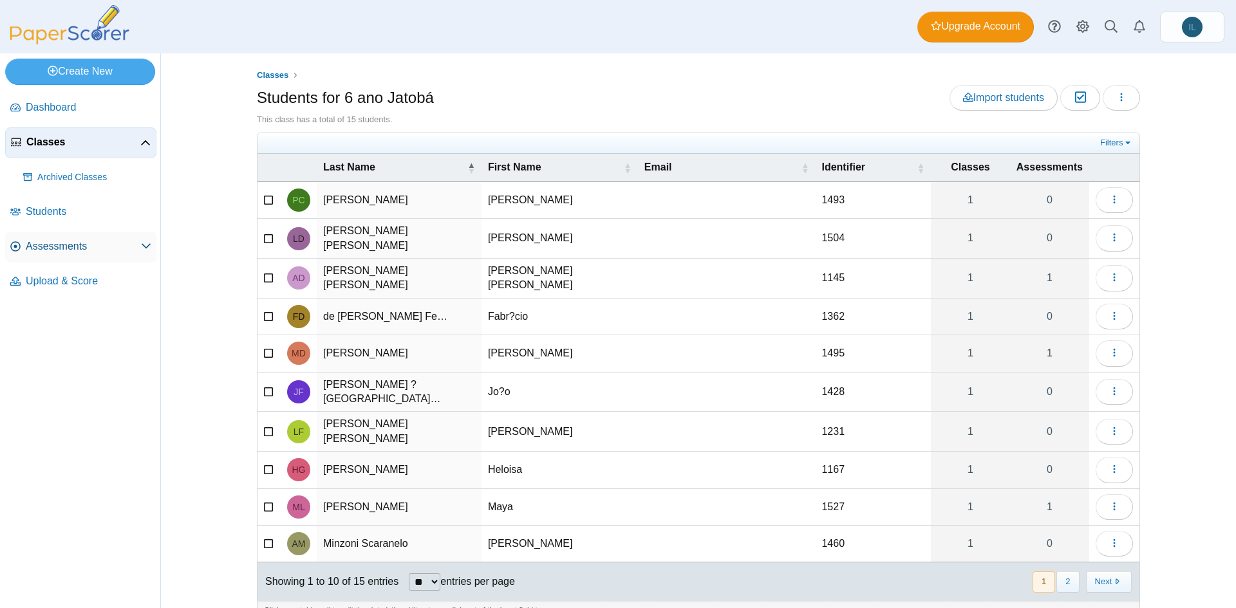
click at [70, 241] on span "Assessments" at bounding box center [83, 247] width 115 height 14
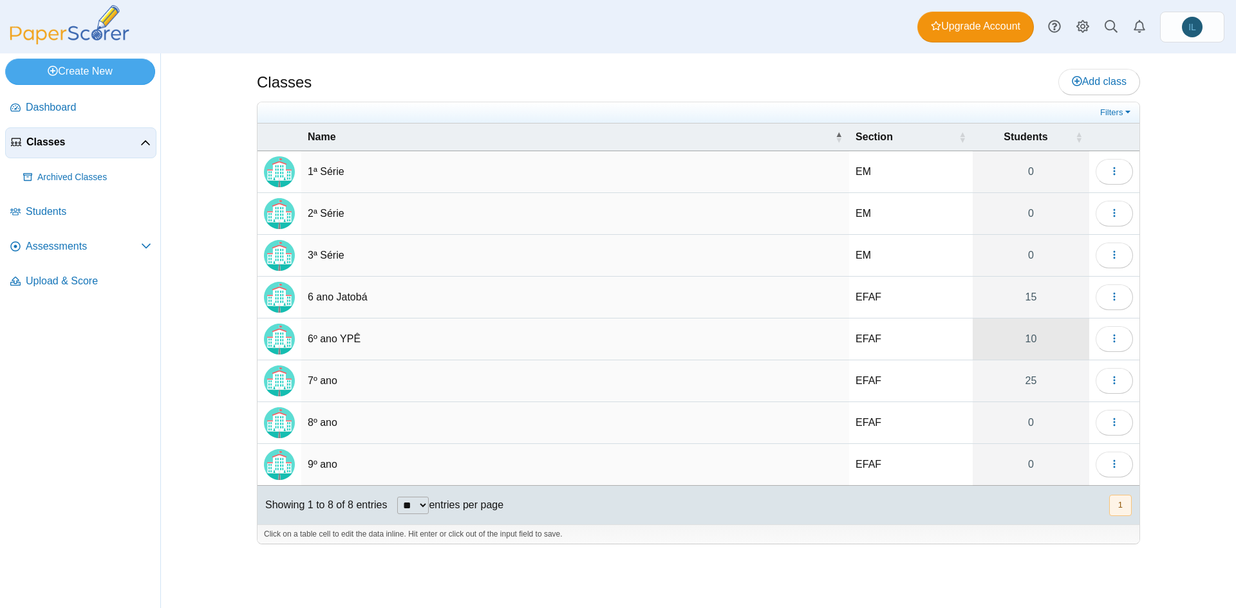
click at [1029, 335] on link "10" at bounding box center [1031, 339] width 117 height 41
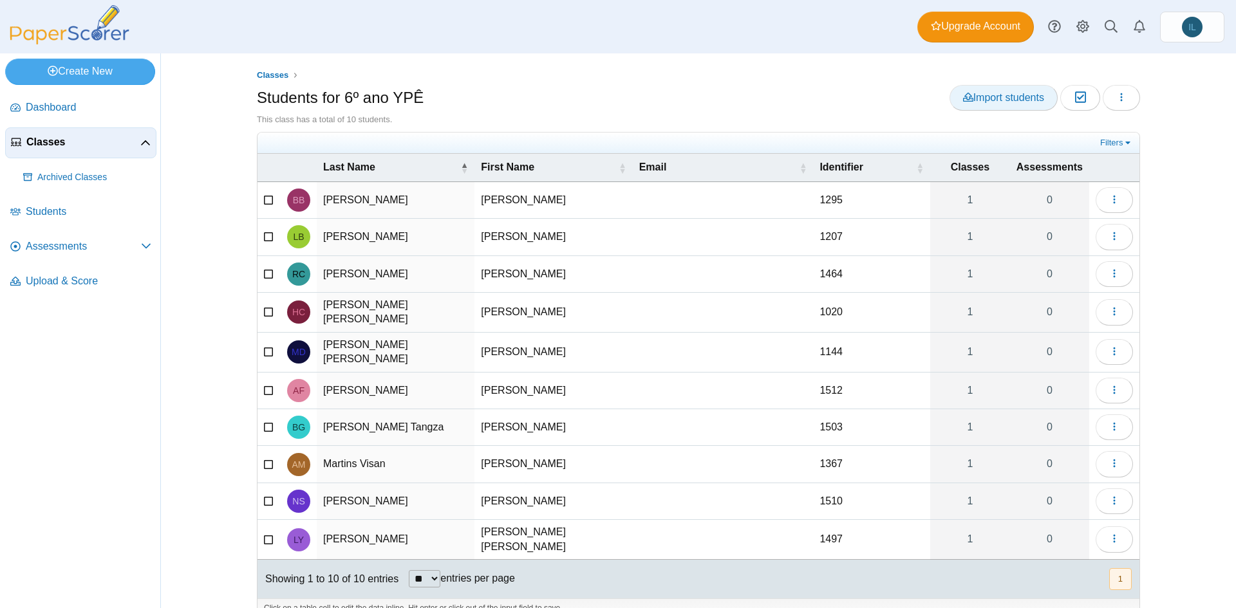
click at [1008, 102] on span "Import students" at bounding box center [1003, 97] width 81 height 11
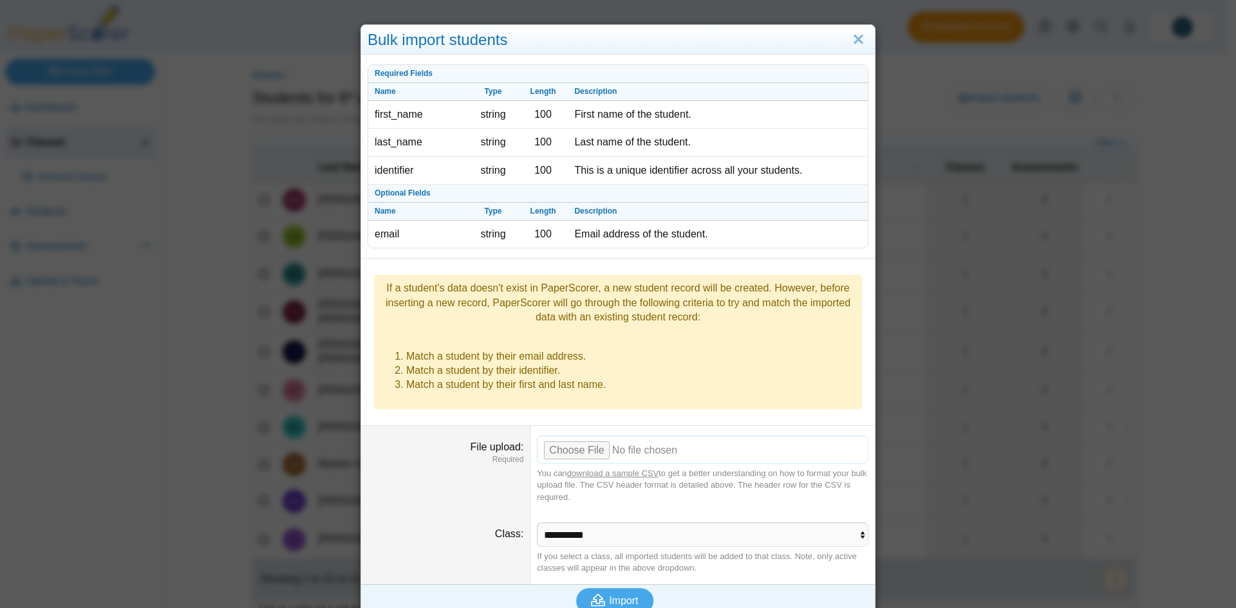
click at [585, 436] on input "File upload" at bounding box center [703, 450] width 332 height 28
click at [587, 436] on input "File upload" at bounding box center [703, 450] width 332 height 28
click at [573, 436] on input "File upload" at bounding box center [703, 450] width 332 height 28
click at [858, 39] on link "Close" at bounding box center [859, 40] width 20 height 22
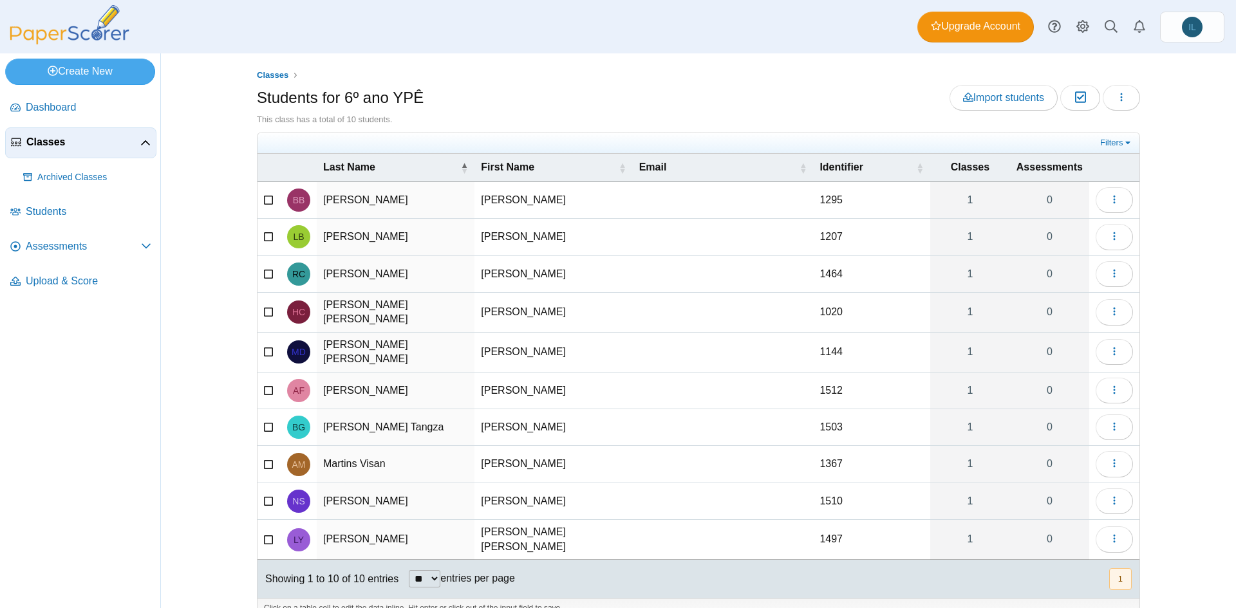
click at [972, 82] on div "Classes Students for 6º ano YPÊ Import students Moderation 0 Loading…" at bounding box center [698, 350] width 883 height 563
click at [972, 99] on span "Import students" at bounding box center [1003, 97] width 81 height 11
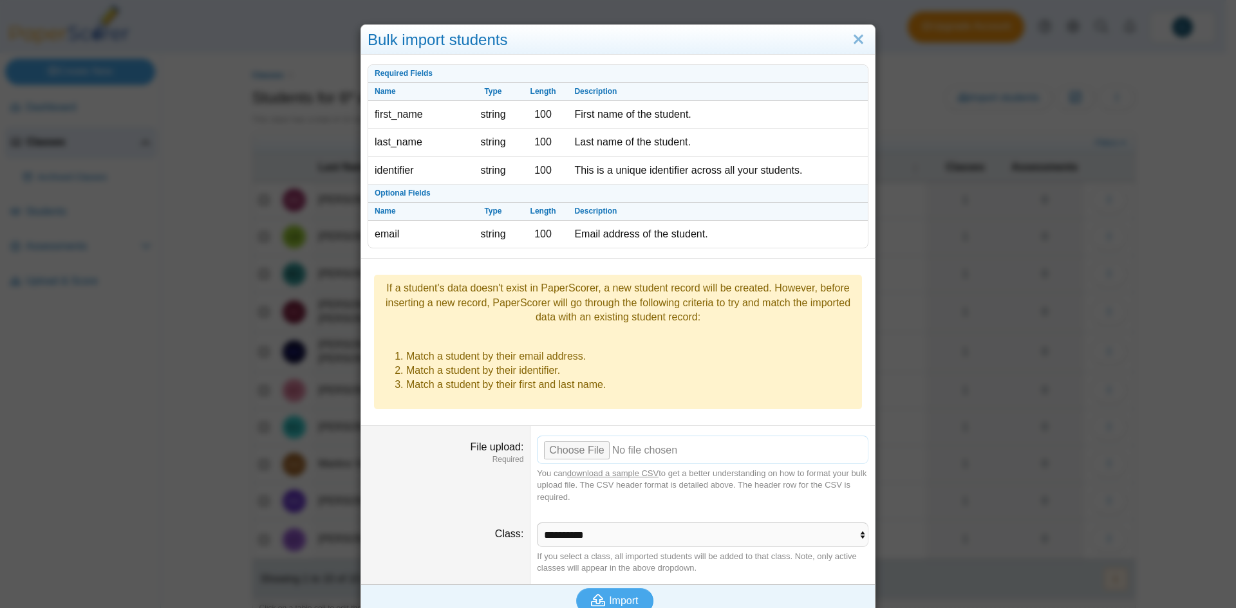
click at [581, 436] on input "File upload" at bounding box center [703, 450] width 332 height 28
click at [574, 436] on input "File upload" at bounding box center [703, 450] width 332 height 28
type input "**********"
click at [630, 596] on span "Import" at bounding box center [623, 601] width 29 height 11
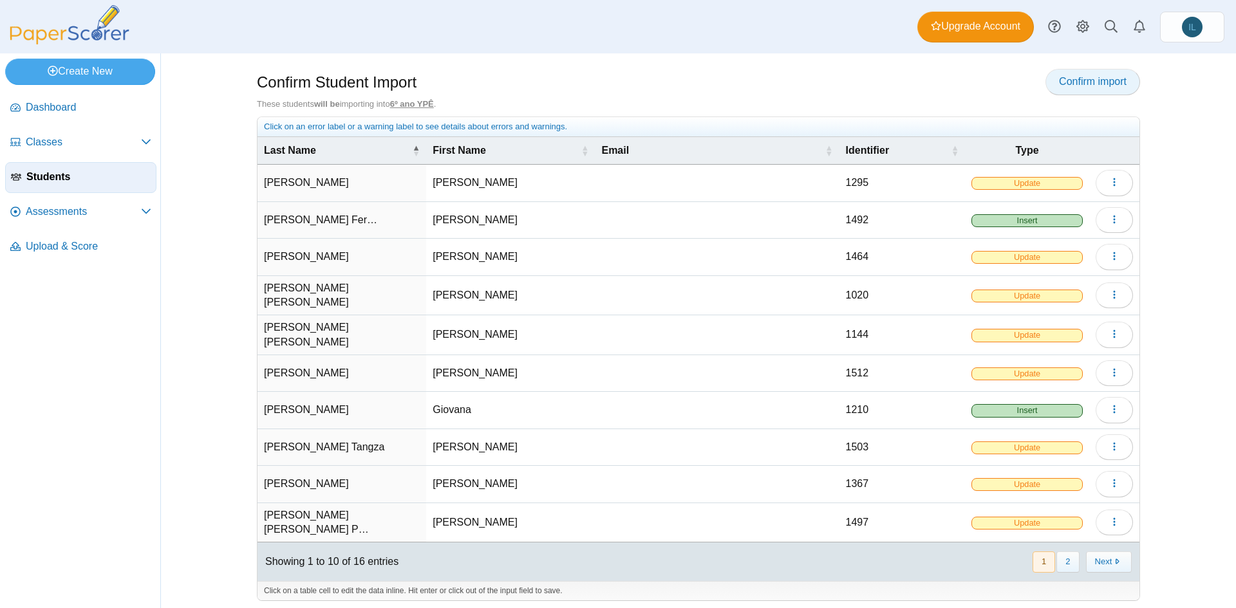
click at [1086, 80] on span "Confirm import" at bounding box center [1093, 81] width 68 height 11
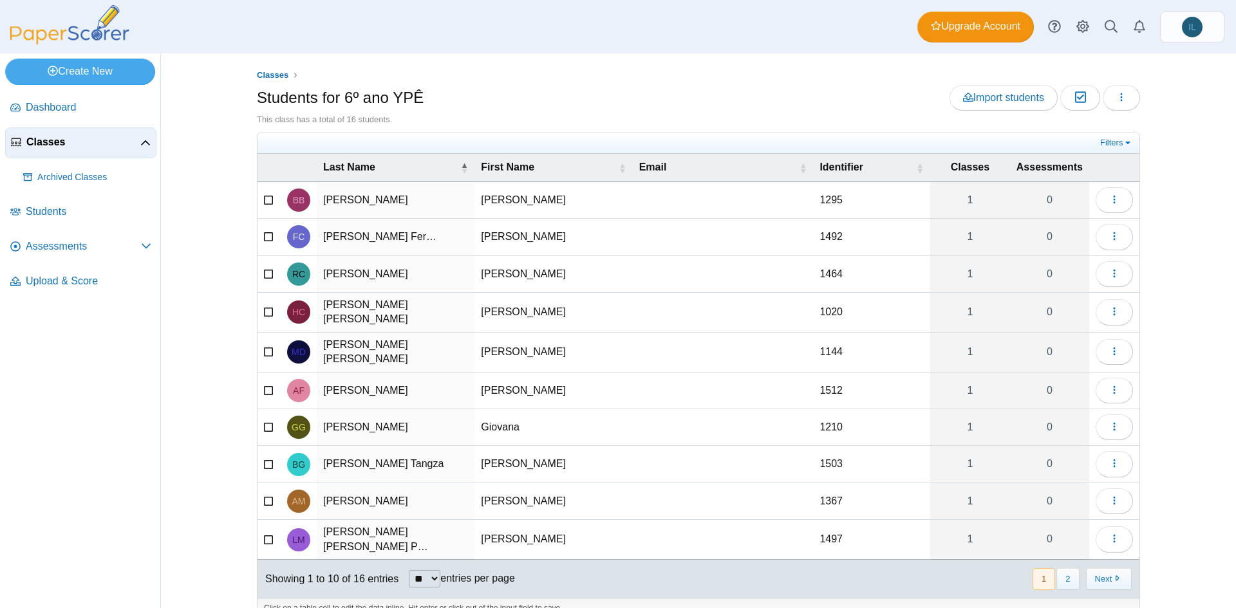
scroll to position [14, 0]
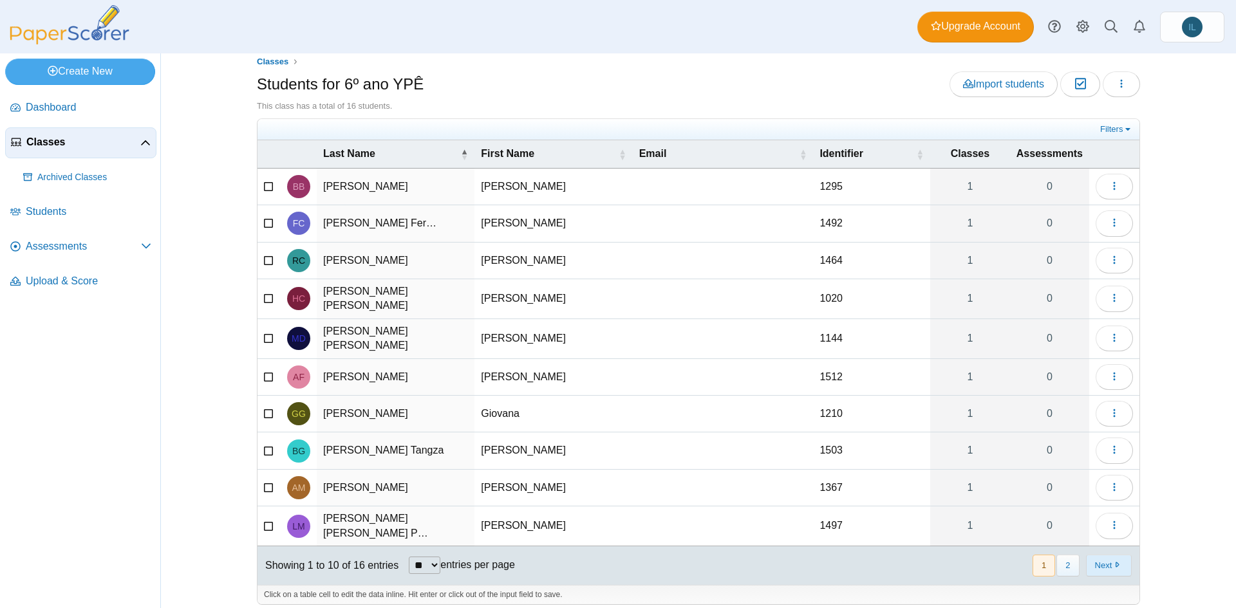
click at [1095, 560] on button "Next" at bounding box center [1109, 565] width 46 height 21
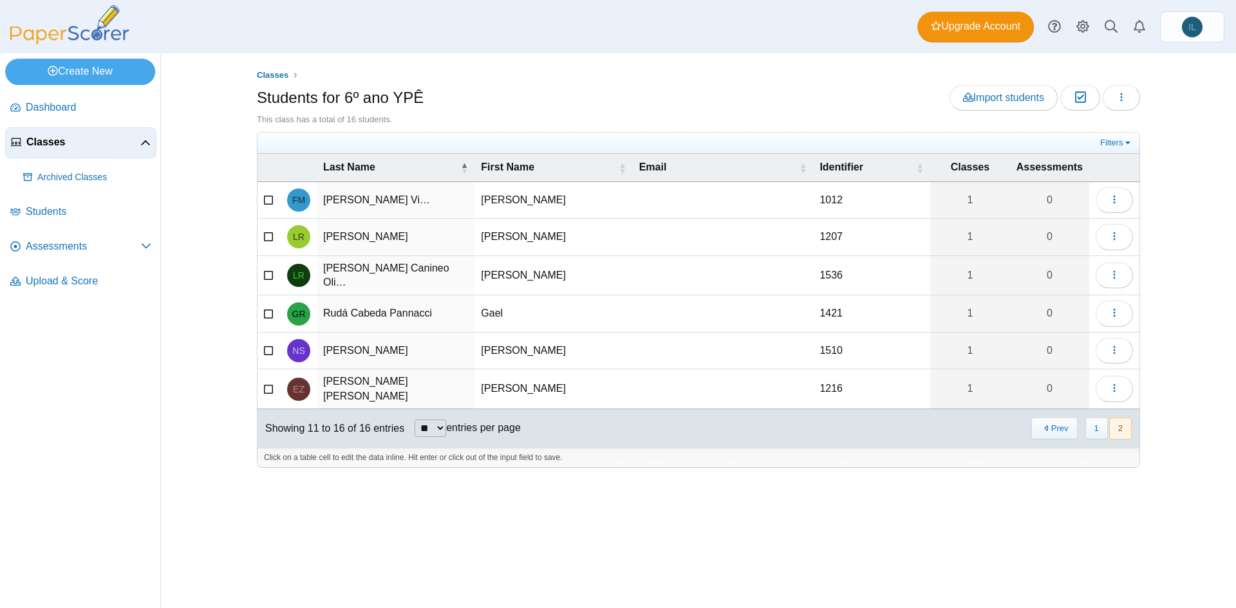
scroll to position [0, 0]
click at [1069, 427] on button "Prev" at bounding box center [1054, 428] width 46 height 21
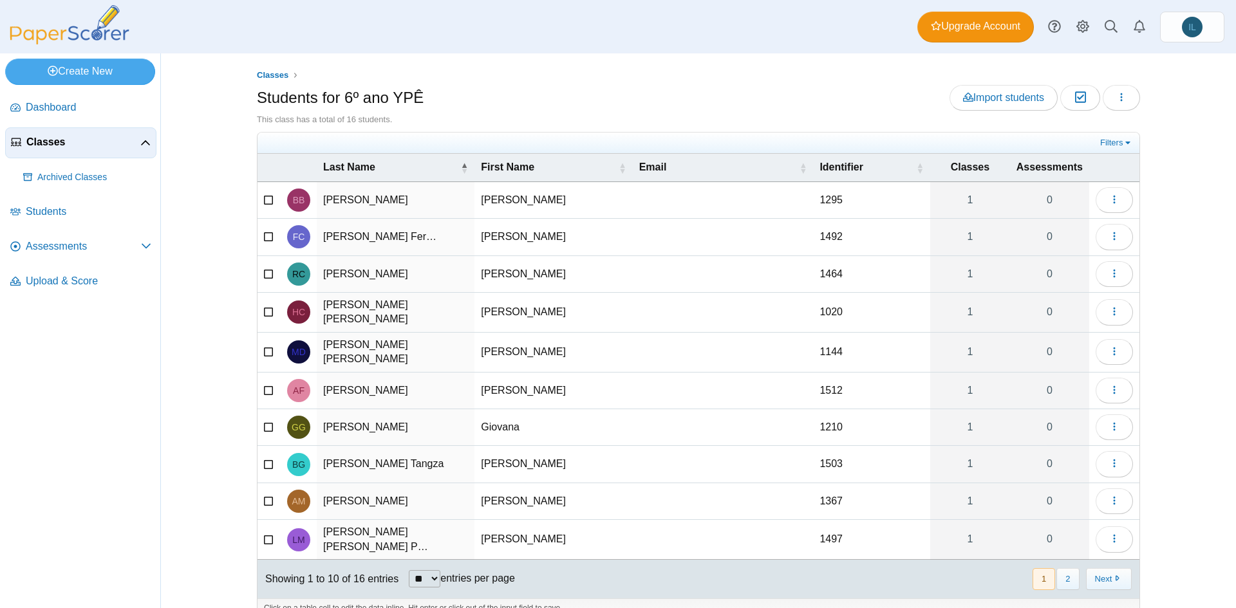
click at [68, 145] on span "Classes" at bounding box center [83, 142] width 114 height 14
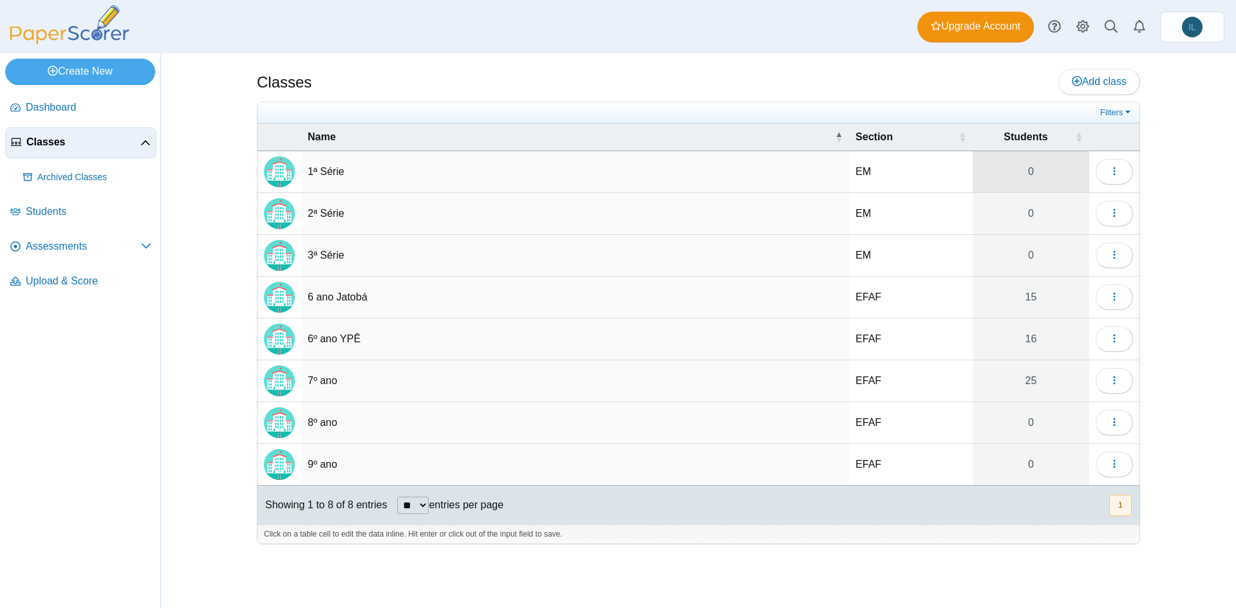
click at [1021, 169] on link "0" at bounding box center [1031, 171] width 117 height 41
